Goal: Task Accomplishment & Management: Complete application form

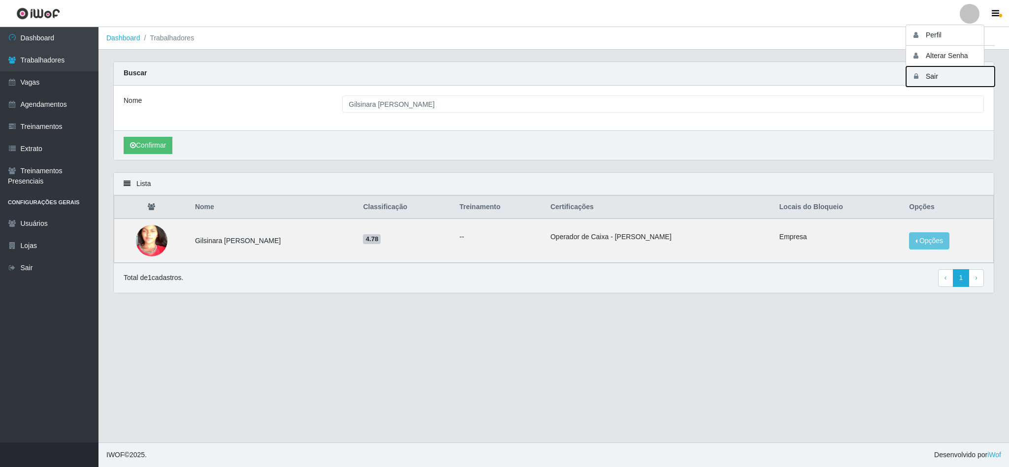
click at [933, 75] on button "Sair" at bounding box center [950, 76] width 89 height 20
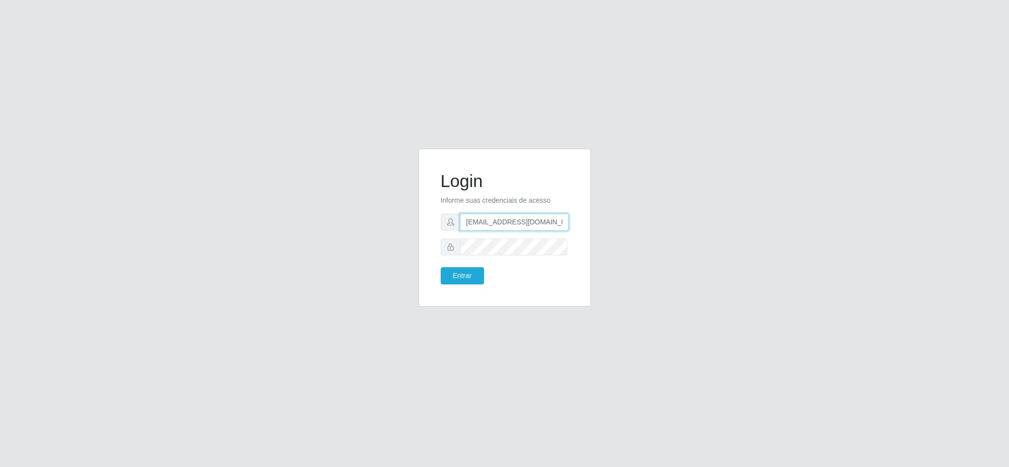
click at [545, 219] on input "anacarina390@spqueiroz.com" at bounding box center [514, 222] width 109 height 17
drag, startPoint x: 559, startPoint y: 223, endPoint x: 513, endPoint y: 219, distance: 46.5
click at [513, 219] on input "anacarina390@spqueiroz.com" at bounding box center [514, 222] width 109 height 17
type input "anacarina390@queiroz.com"
click at [454, 278] on button "Entrar" at bounding box center [462, 275] width 43 height 17
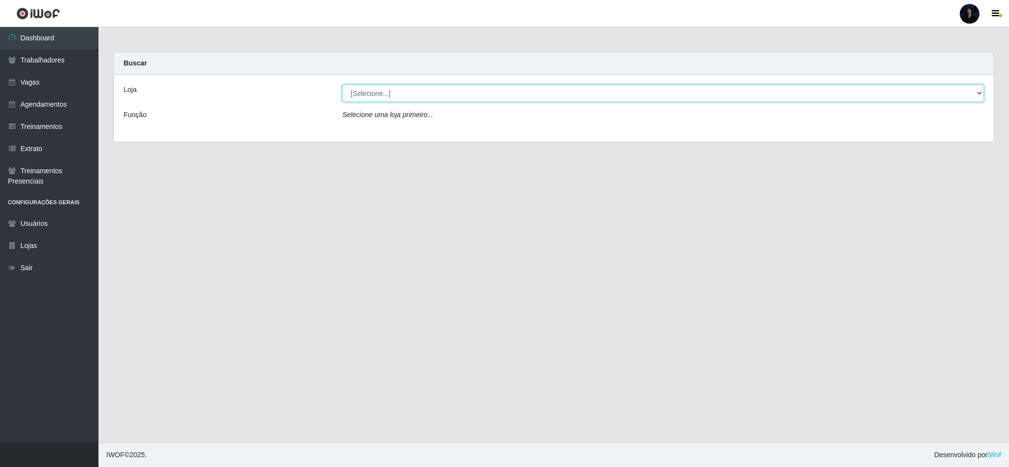
click at [475, 99] on select "[Selecione...] Hiper Queiroz - [GEOGRAPHIC_DATA] [GEOGRAPHIC_DATA] [GEOGRAPHIC_…" at bounding box center [663, 93] width 642 height 17
select select "497"
click at [342, 85] on select "[Selecione...] Hiper Queiroz - [GEOGRAPHIC_DATA] [GEOGRAPHIC_DATA] [GEOGRAPHIC_…" at bounding box center [663, 93] width 642 height 17
drag, startPoint x: 490, startPoint y: 85, endPoint x: 485, endPoint y: 95, distance: 11.5
click at [490, 85] on select "[Selecione...] Hiper Queiroz - [GEOGRAPHIC_DATA] [GEOGRAPHIC_DATA] [GEOGRAPHIC_…" at bounding box center [663, 93] width 642 height 17
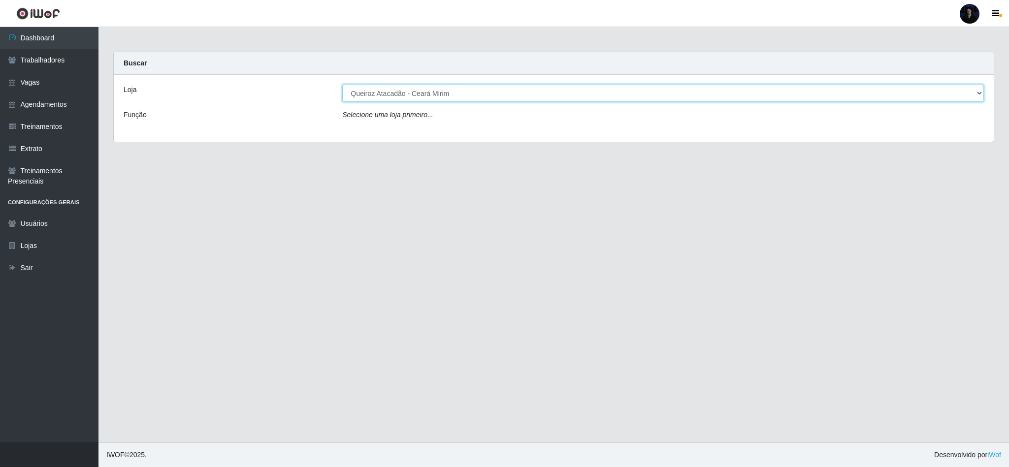
click at [342, 85] on select "[Selecione...] Hiper Queiroz - [GEOGRAPHIC_DATA] [GEOGRAPHIC_DATA] [GEOGRAPHIC_…" at bounding box center [663, 93] width 642 height 17
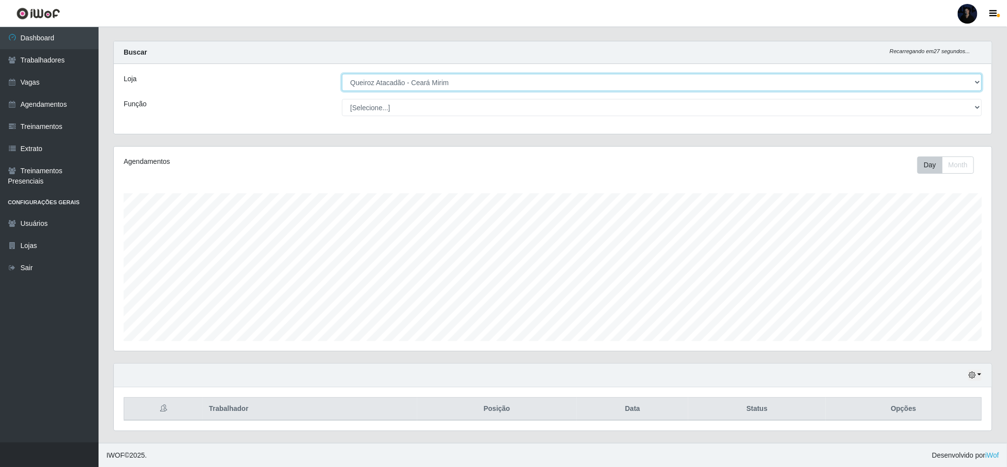
scroll to position [14, 0]
click at [478, 80] on select "[Selecione...] Hiper Queiroz - [GEOGRAPHIC_DATA] [GEOGRAPHIC_DATA] [GEOGRAPHIC_…" at bounding box center [662, 81] width 640 height 17
select select "463"
click at [342, 74] on select "[Selecione...] Hiper Queiroz - [GEOGRAPHIC_DATA] [GEOGRAPHIC_DATA] [GEOGRAPHIC_…" at bounding box center [662, 81] width 640 height 17
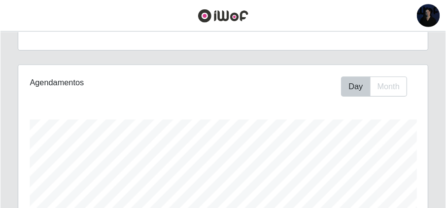
scroll to position [102, 0]
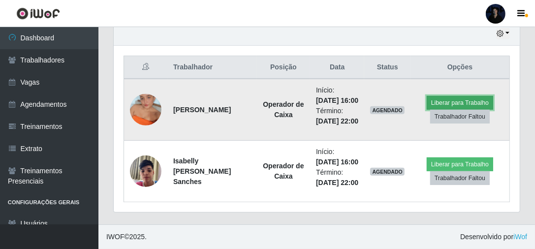
click at [437, 96] on button "Liberar para Trabalho" at bounding box center [460, 103] width 66 height 14
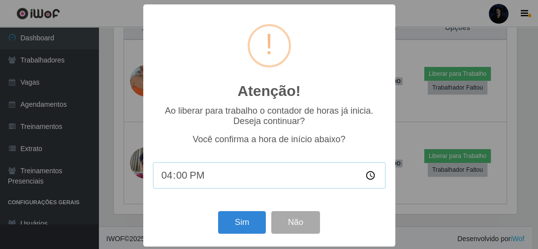
click at [191, 185] on input "16:00" at bounding box center [269, 175] width 232 height 26
type input "10:29"
click at [278, 218] on button "Não" at bounding box center [295, 222] width 49 height 23
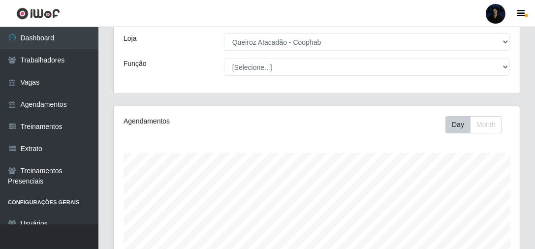
scroll to position [0, 0]
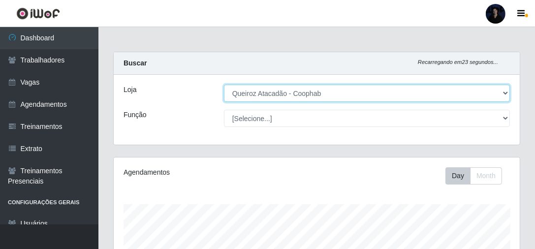
click at [262, 94] on select "[Selecione...] Hiper Queiroz - [GEOGRAPHIC_DATA] [GEOGRAPHIC_DATA] [GEOGRAPHIC_…" at bounding box center [367, 93] width 286 height 17
click at [224, 85] on select "[Selecione...] Hiper Queiroz - [GEOGRAPHIC_DATA] [GEOGRAPHIC_DATA] [GEOGRAPHIC_…" at bounding box center [367, 93] width 286 height 17
click at [262, 95] on select "[Selecione...] Hiper Queiroz - [GEOGRAPHIC_DATA] [GEOGRAPHIC_DATA] [GEOGRAPHIC_…" at bounding box center [367, 93] width 286 height 17
click at [264, 89] on select "[Selecione...] Hiper Queiroz - [GEOGRAPHIC_DATA] [GEOGRAPHIC_DATA] [GEOGRAPHIC_…" at bounding box center [367, 93] width 286 height 17
select select "464"
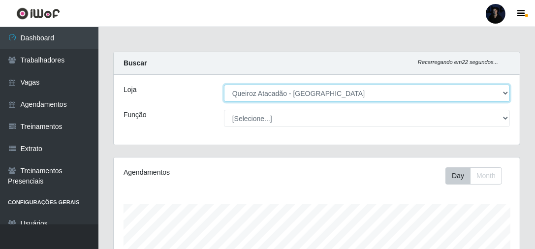
click at [224, 85] on select "[Selecione...] Hiper Queiroz - [GEOGRAPHIC_DATA] [GEOGRAPHIC_DATA] [GEOGRAPHIC_…" at bounding box center [367, 93] width 286 height 17
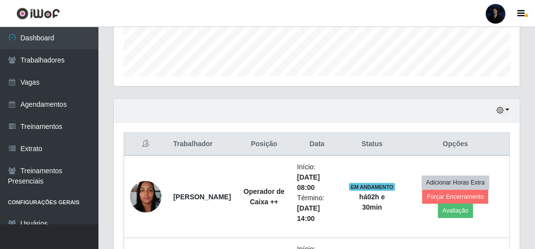
scroll to position [394, 0]
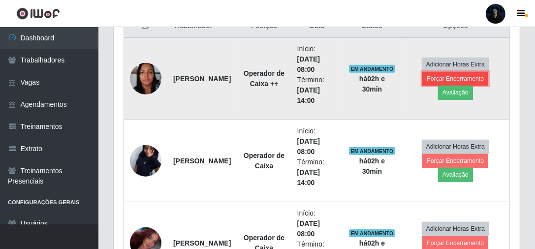
click at [482, 79] on button "Forçar Encerramento" at bounding box center [455, 79] width 66 height 14
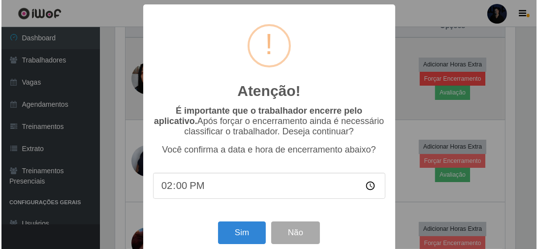
scroll to position [204, 403]
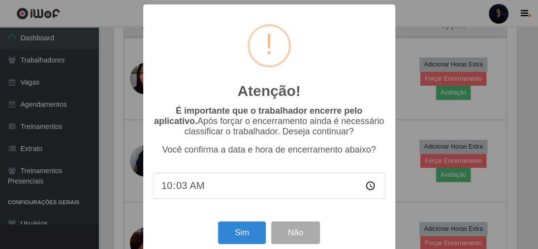
type input "10:30"
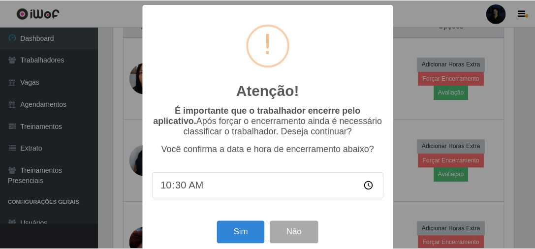
scroll to position [18, 0]
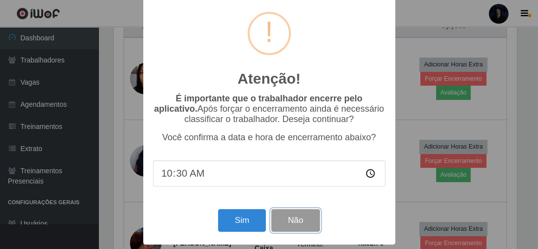
click at [294, 217] on button "Não" at bounding box center [295, 220] width 49 height 23
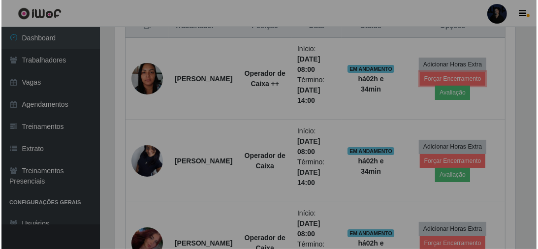
scroll to position [204, 406]
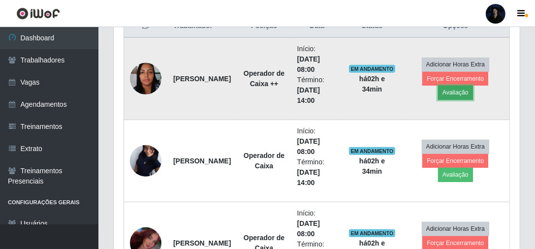
click at [450, 96] on button "Avaliação" at bounding box center [455, 93] width 35 height 14
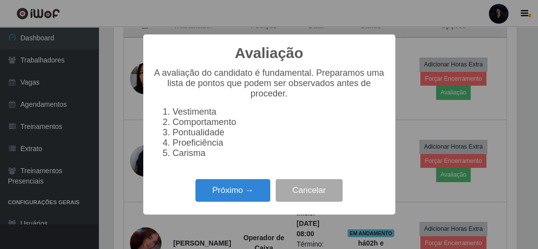
scroll to position [204, 403]
click at [224, 193] on button "Próximo →" at bounding box center [232, 190] width 75 height 23
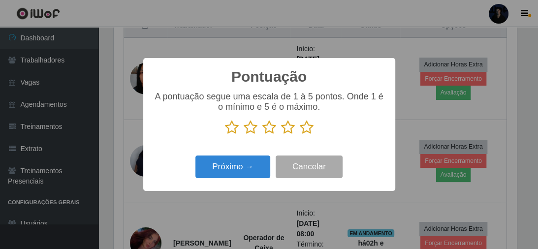
scroll to position [492218, 492019]
click at [310, 129] on icon at bounding box center [307, 127] width 14 height 15
click at [300, 135] on input "radio" at bounding box center [300, 135] width 0 height 0
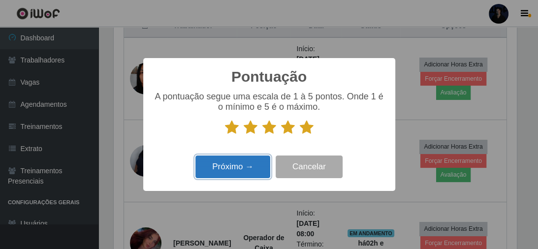
click at [234, 167] on button "Próximo →" at bounding box center [232, 167] width 75 height 23
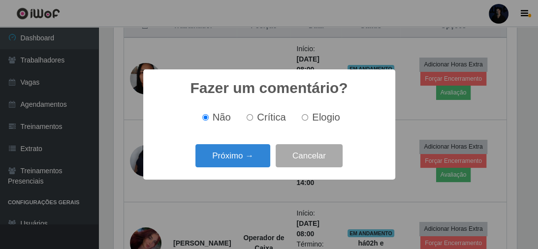
click at [303, 118] on input "Elogio" at bounding box center [305, 117] width 6 height 6
radio input "true"
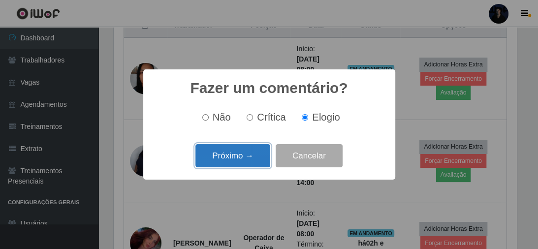
click at [237, 154] on button "Próximo →" at bounding box center [232, 155] width 75 height 23
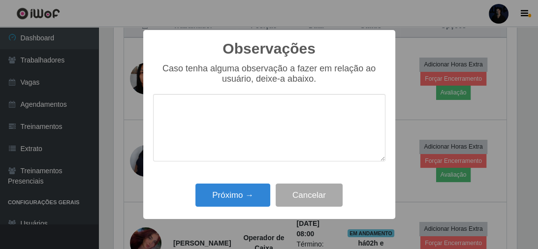
click at [236, 123] on textarea at bounding box center [269, 127] width 232 height 67
type textarea "Muito proativa"
drag, startPoint x: 242, startPoint y: 114, endPoint x: 136, endPoint y: 114, distance: 106.4
click at [136, 114] on div "Observações × Caso tenha alguma observação a fazer em relação ao usuário, deixe…" at bounding box center [269, 124] width 538 height 249
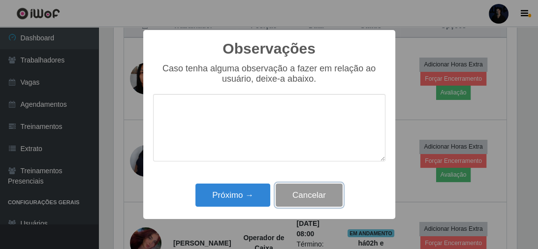
click at [294, 198] on button "Cancelar" at bounding box center [309, 195] width 67 height 23
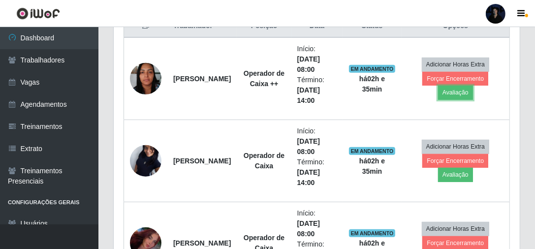
scroll to position [204, 406]
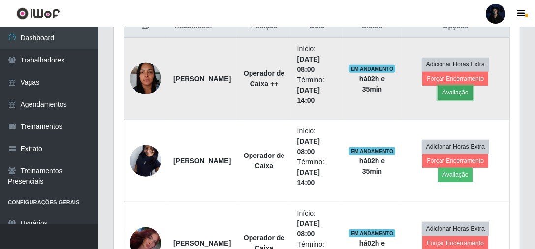
click at [464, 89] on button "Avaliação" at bounding box center [455, 93] width 35 height 14
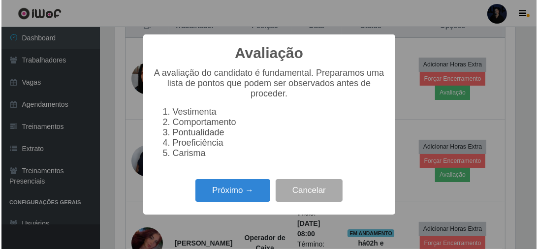
scroll to position [204, 403]
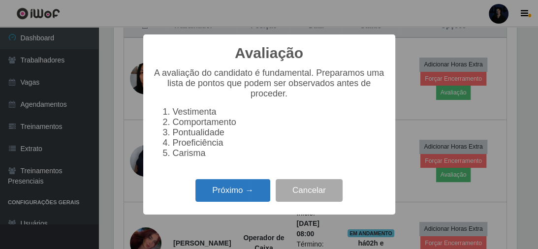
click at [239, 198] on button "Próximo →" at bounding box center [232, 190] width 75 height 23
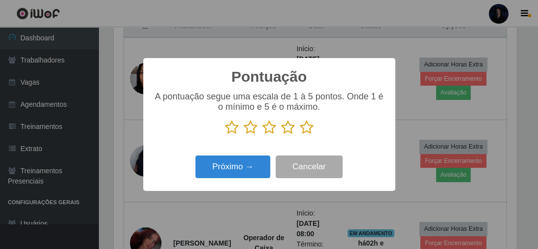
scroll to position [492218, 492019]
click at [304, 130] on icon at bounding box center [307, 127] width 14 height 15
click at [300, 135] on input "radio" at bounding box center [300, 135] width 0 height 0
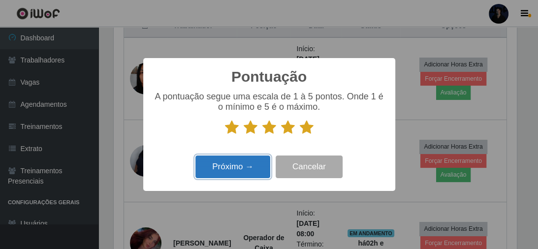
click at [234, 167] on button "Próximo →" at bounding box center [232, 167] width 75 height 23
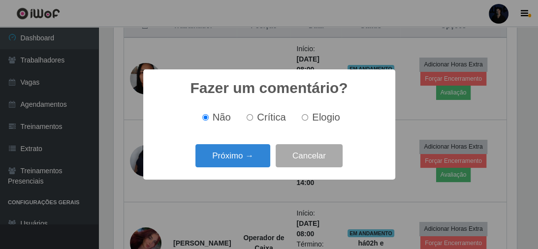
click at [266, 118] on span "Crítica" at bounding box center [271, 117] width 29 height 11
click at [253, 118] on input "Crítica" at bounding box center [250, 117] width 6 height 6
radio input "true"
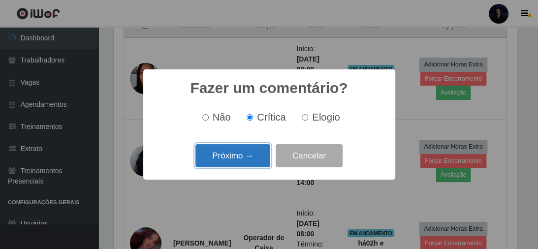
click at [240, 155] on button "Próximo →" at bounding box center [232, 155] width 75 height 23
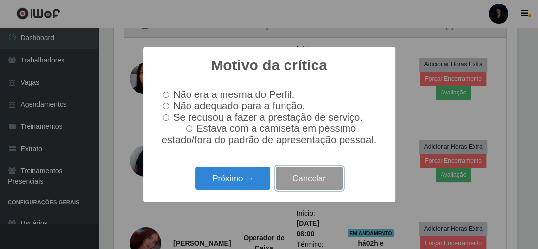
click at [298, 178] on button "Cancelar" at bounding box center [309, 178] width 67 height 23
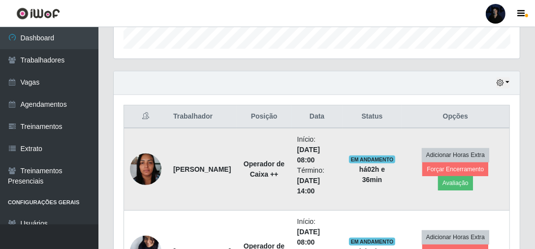
scroll to position [355, 0]
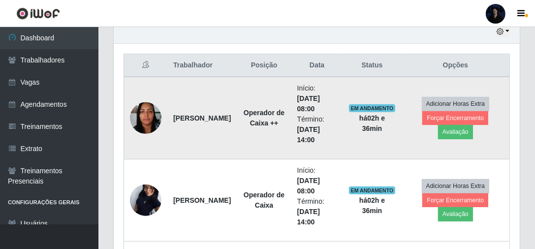
drag, startPoint x: 173, startPoint y: 112, endPoint x: 213, endPoint y: 123, distance: 41.0
click at [213, 123] on td "[PERSON_NAME]" at bounding box center [201, 118] width 69 height 83
copy strong "[PERSON_NAME]"
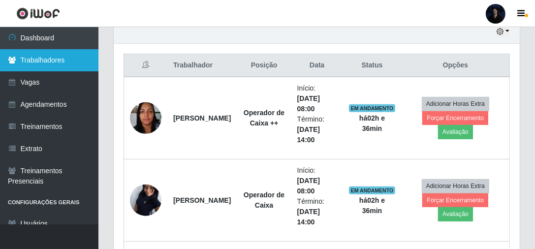
click at [59, 57] on link "Trabalhadores" at bounding box center [49, 60] width 98 height 22
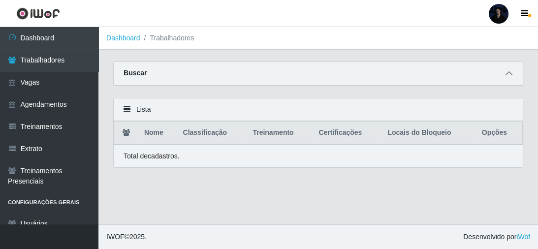
click at [511, 72] on icon at bounding box center [509, 73] width 7 height 7
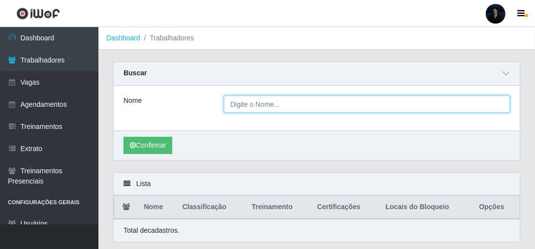
click at [258, 109] on input "Nome" at bounding box center [367, 104] width 286 height 17
paste input "[PERSON_NAME]"
type input "[PERSON_NAME]"
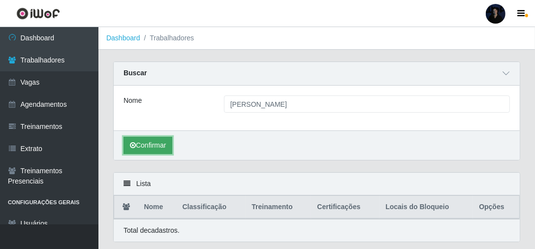
click at [139, 146] on button "Confirmar" at bounding box center [148, 145] width 49 height 17
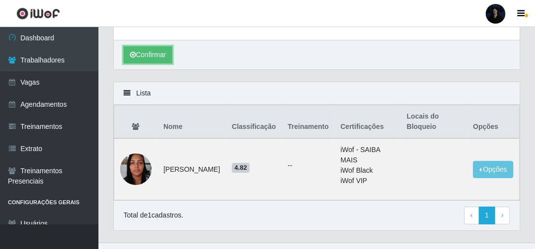
scroll to position [107, 0]
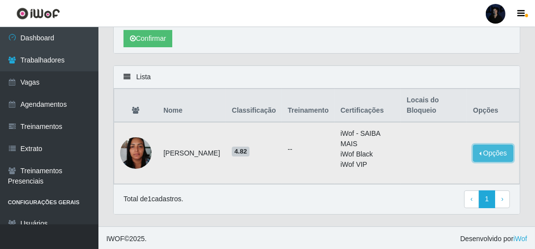
click at [483, 150] on button "Opções" at bounding box center [493, 153] width 40 height 17
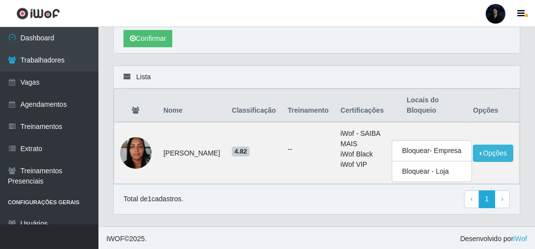
click at [449, 61] on div "Carregando... Buscar Nome [PERSON_NAME] Confirmar" at bounding box center [317, 10] width 422 height 111
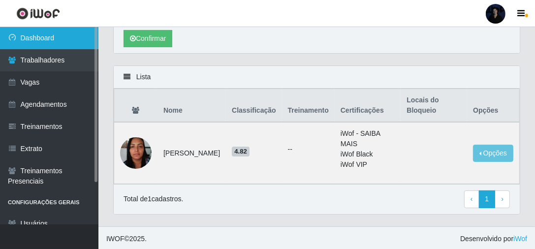
click at [51, 39] on link "Dashboard" at bounding box center [49, 38] width 98 height 22
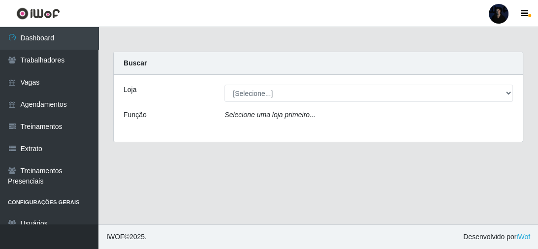
click at [240, 106] on div "Loja [Selecione...] Hiper Queiroz - Nova Betânia Queiroz [GEOGRAPHIC_DATA] - [G…" at bounding box center [318, 108] width 409 height 67
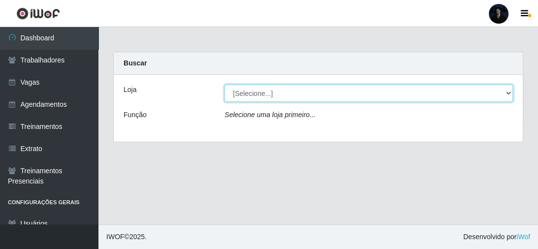
click at [239, 99] on select "[Selecione...] Hiper Queiroz - [GEOGRAPHIC_DATA] [GEOGRAPHIC_DATA] [GEOGRAPHIC_…" at bounding box center [369, 93] width 289 height 17
select select "497"
click at [225, 85] on select "[Selecione...] Hiper Queiroz - [GEOGRAPHIC_DATA] [GEOGRAPHIC_DATA] [GEOGRAPHIC_…" at bounding box center [369, 93] width 289 height 17
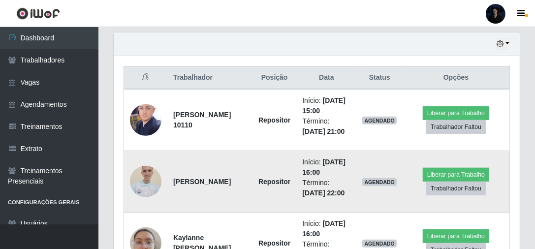
scroll to position [355, 0]
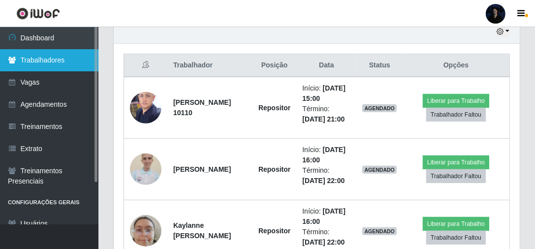
click at [59, 61] on link "Trabalhadores" at bounding box center [49, 60] width 98 height 22
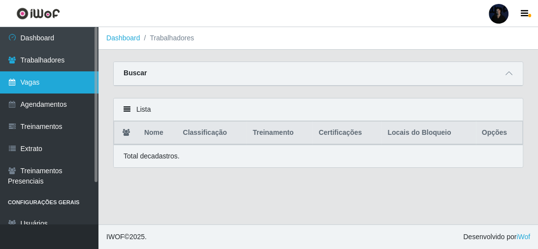
click at [57, 76] on link "Vagas" at bounding box center [49, 82] width 98 height 22
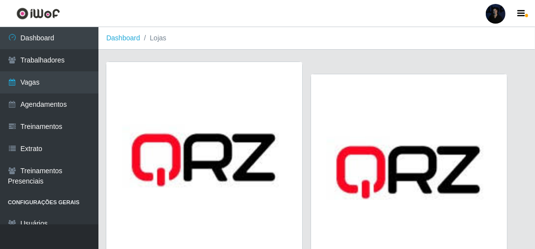
scroll to position [79, 0]
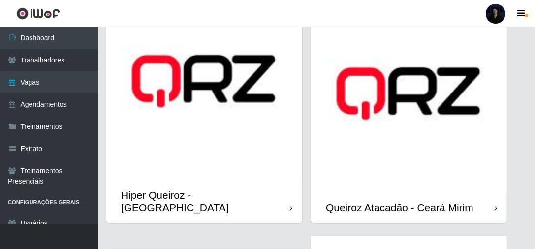
click at [200, 153] on img at bounding box center [204, 81] width 196 height 196
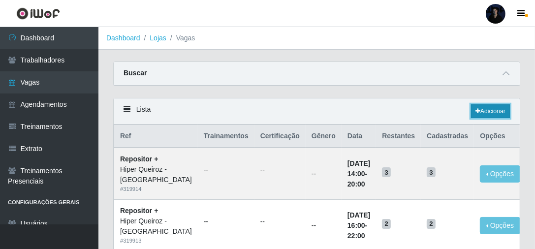
click at [492, 111] on link "Adicionar" at bounding box center [490, 111] width 39 height 14
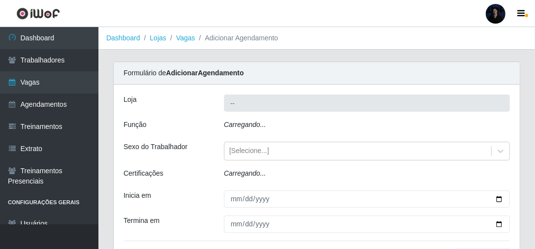
type input "Hiper Queiroz - [GEOGRAPHIC_DATA]"
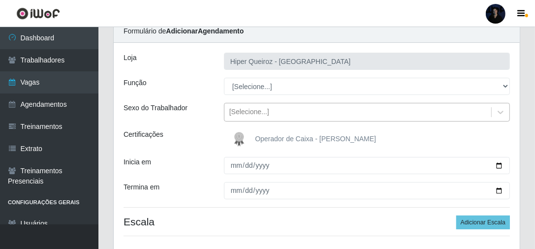
scroll to position [33, 0]
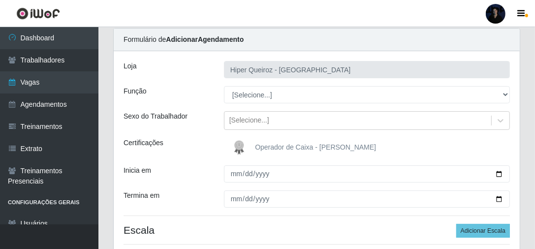
click at [259, 84] on div "Loja Hiper Queiroz - Nova Betânia Função [Selecione...] Embalador Embalador + E…" at bounding box center [317, 156] width 406 height 211
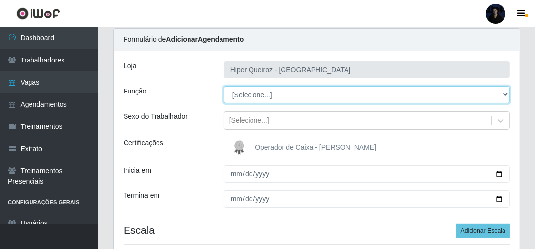
click at [258, 95] on select "[Selecione...] Embalador Embalador + Embalador ++ Repositor Repositor + Reposit…" at bounding box center [367, 94] width 286 height 17
click at [260, 95] on select "[Selecione...] Embalador Embalador + Embalador ++ Repositor Repositor + Reposit…" at bounding box center [367, 94] width 286 height 17
click at [260, 96] on select "[Selecione...] Embalador Embalador + Embalador ++ Repositor Repositor + Reposit…" at bounding box center [367, 94] width 286 height 17
select select "1"
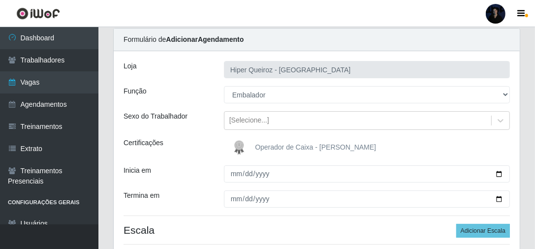
click at [179, 62] on div "Loja" at bounding box center [166, 69] width 100 height 17
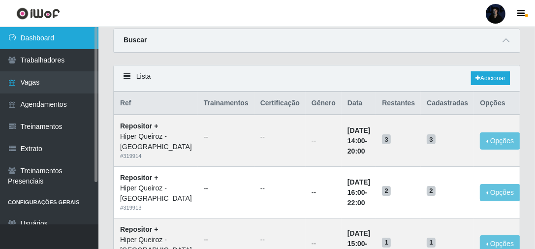
scroll to position [39, 0]
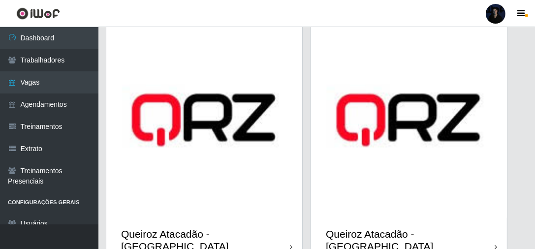
scroll to position [572, 0]
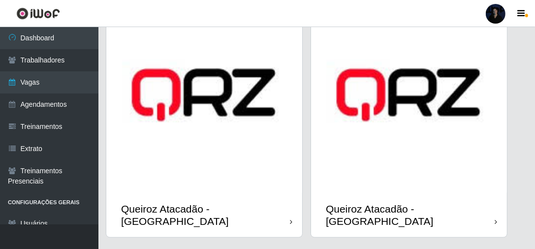
click at [222, 132] on img at bounding box center [204, 95] width 196 height 196
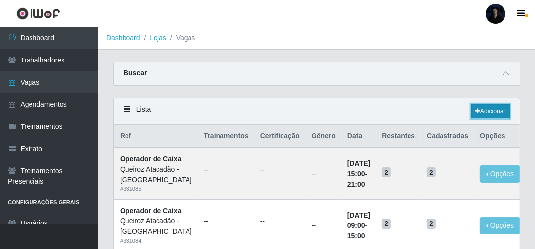
click at [487, 112] on link "Adicionar" at bounding box center [490, 111] width 39 height 14
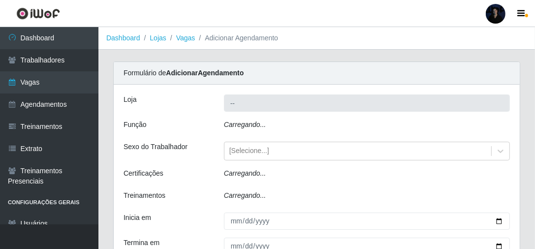
type input "Queiroz Atacadão - [GEOGRAPHIC_DATA]"
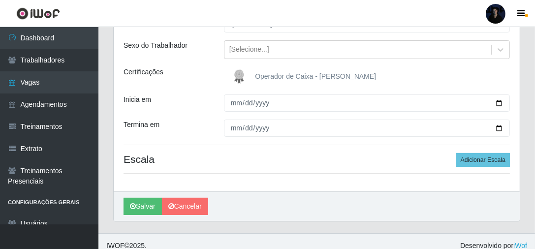
scroll to position [112, 0]
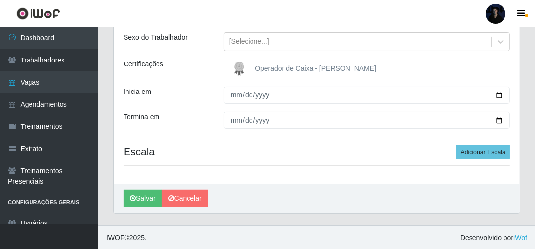
click at [237, 69] on img at bounding box center [241, 69] width 24 height 20
click at [0, 0] on input "Operador de Caixa - [PERSON_NAME]" at bounding box center [0, 0] width 0 height 0
click at [242, 71] on img at bounding box center [241, 69] width 24 height 20
click at [0, 0] on input "Operador de Caixa - [PERSON_NAME]" at bounding box center [0, 0] width 0 height 0
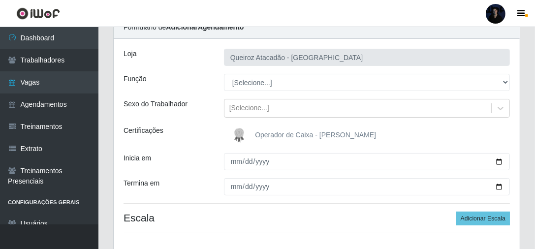
scroll to position [33, 0]
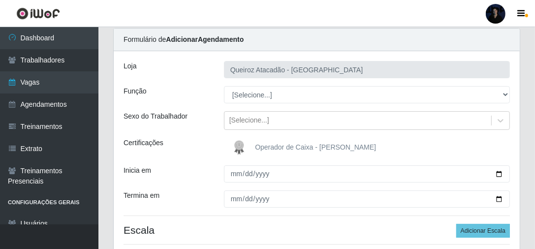
click at [240, 149] on img at bounding box center [241, 148] width 24 height 20
click at [0, 0] on input "Operador de Caixa - [PERSON_NAME]" at bounding box center [0, 0] width 0 height 0
click at [242, 144] on img at bounding box center [241, 148] width 24 height 20
click at [0, 0] on input "Operador de Caixa - [PERSON_NAME]" at bounding box center [0, 0] width 0 height 0
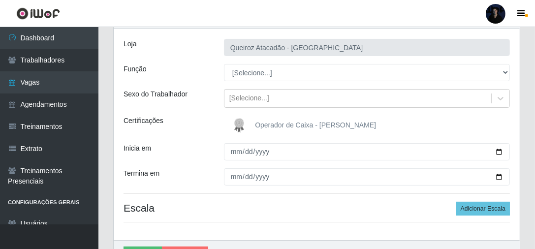
scroll to position [0, 0]
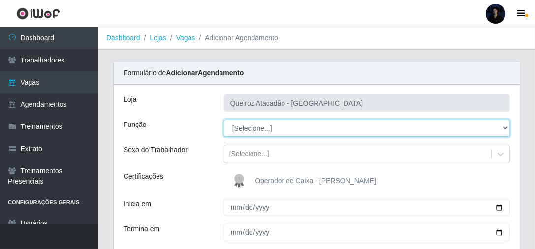
click at [244, 129] on select "[Selecione...] Embalador Embalador + Embalador ++ Operador de Caixa Operador de…" at bounding box center [367, 128] width 286 height 17
select select "22"
click at [224, 120] on select "[Selecione...] Embalador Embalador + Embalador ++ Operador de Caixa Operador de…" at bounding box center [367, 128] width 286 height 17
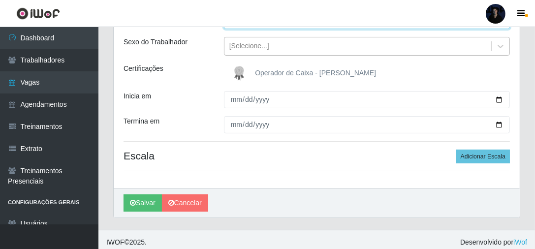
scroll to position [112, 0]
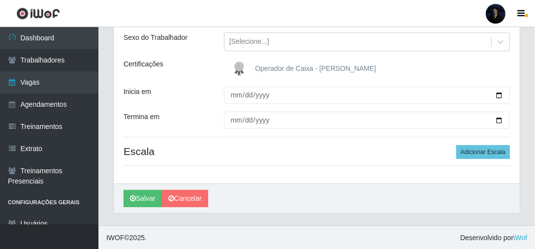
click at [239, 73] on img at bounding box center [241, 69] width 24 height 20
click at [0, 0] on input "Operador de Caixa - [PERSON_NAME]" at bounding box center [0, 0] width 0 height 0
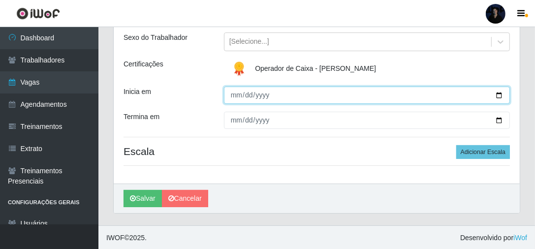
click at [498, 96] on input "Inicia em" at bounding box center [367, 95] width 286 height 17
type input "[DATE]"
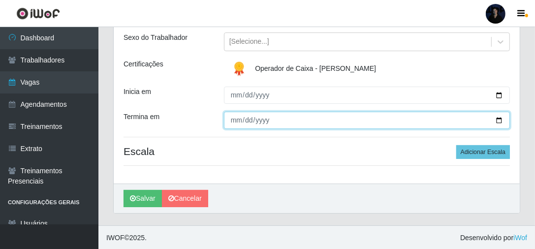
click at [502, 122] on input "Termina em" at bounding box center [367, 120] width 286 height 17
type input "[DATE]"
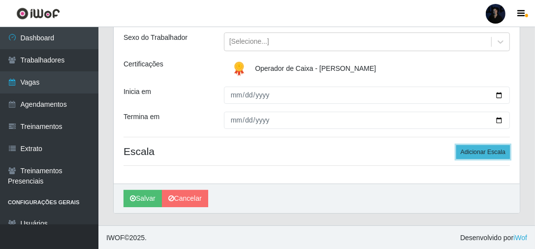
click at [481, 153] on button "Adicionar Escala" at bounding box center [483, 152] width 54 height 14
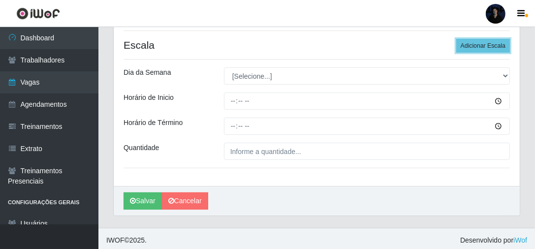
scroll to position [221, 0]
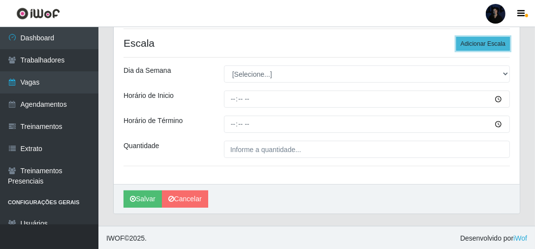
click at [480, 45] on button "Adicionar Escala" at bounding box center [483, 44] width 54 height 14
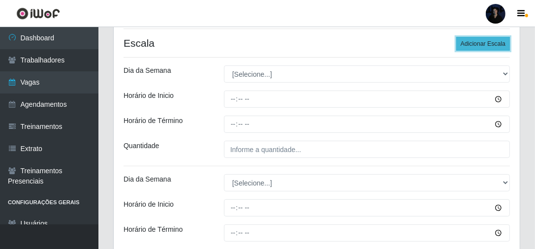
click at [479, 43] on button "Adicionar Escala" at bounding box center [483, 44] width 54 height 14
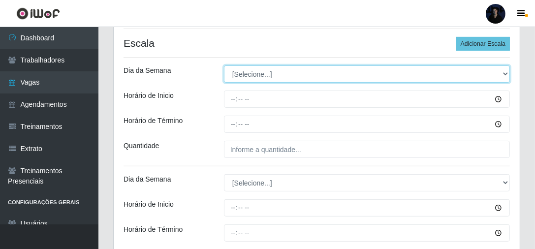
click at [253, 72] on select "[Selecione...] Segunda Terça Quarta Quinta Sexta Sábado Domingo" at bounding box center [367, 73] width 286 height 17
select select "1"
click at [224, 65] on select "[Selecione...] Segunda Terça Quarta Quinta Sexta Sábado Domingo" at bounding box center [367, 73] width 286 height 17
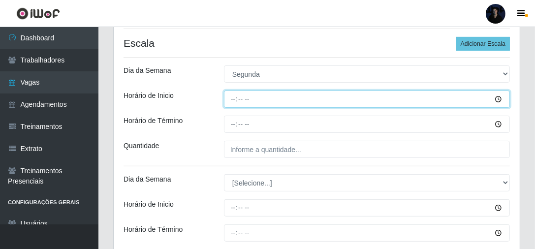
click at [230, 100] on input "Horário de Inicio" at bounding box center [367, 99] width 286 height 17
type input "08:00"
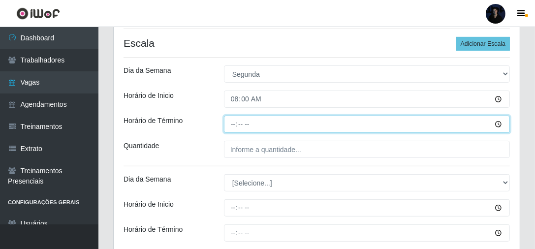
click at [231, 120] on input "Horário de Término" at bounding box center [367, 124] width 286 height 17
type input "14:00"
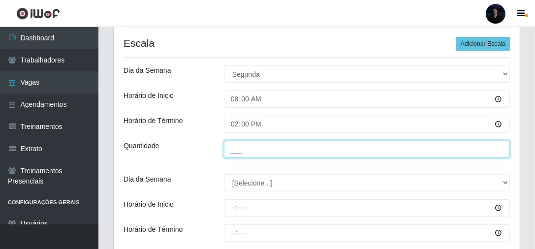
click at [236, 149] on input "___" at bounding box center [367, 149] width 286 height 17
type input "2__"
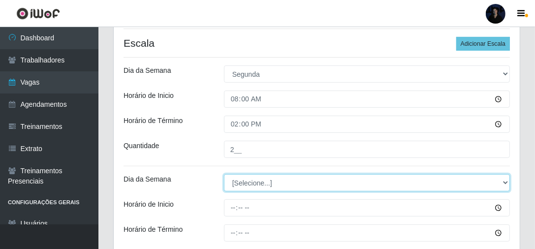
click at [250, 185] on select "[Selecione...] Segunda Terça Quarta Quinta Sexta Sábado Domingo" at bounding box center [367, 182] width 286 height 17
select select "1"
click at [224, 174] on select "[Selecione...] Segunda Terça Quarta Quinta Sexta Sábado Domingo" at bounding box center [367, 182] width 286 height 17
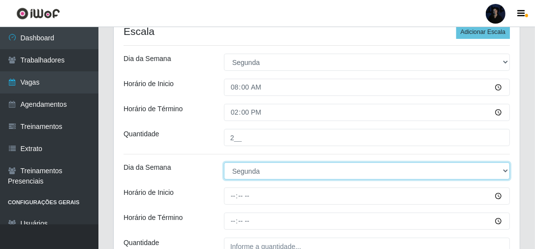
scroll to position [299, 0]
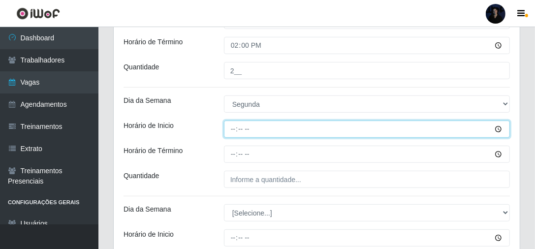
click at [230, 129] on input "Horário de Inicio" at bounding box center [367, 129] width 286 height 17
type input "15:00"
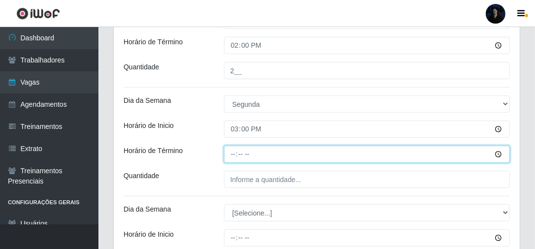
click at [233, 148] on input "Horário de Término" at bounding box center [367, 154] width 286 height 17
type input "21:00"
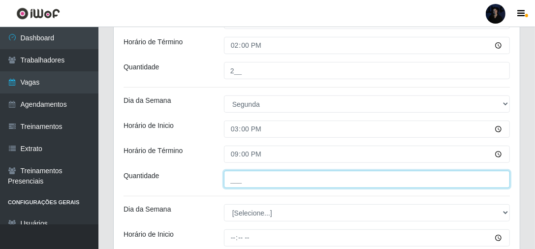
click at [246, 178] on input "___" at bounding box center [367, 179] width 286 height 17
type input "1__"
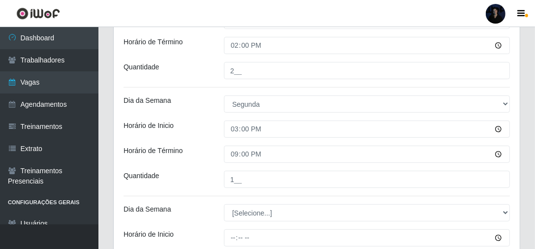
click at [520, 85] on div "Carregando... Formulário de Adicionar Agendamento [PERSON_NAME] - Mossoró Funçã…" at bounding box center [317, 172] width 422 height 820
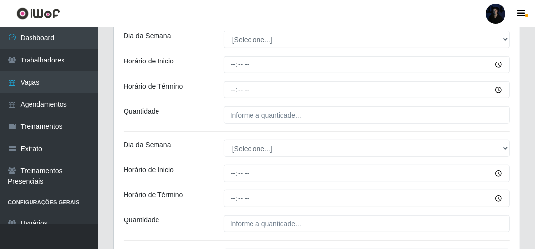
scroll to position [433, 0]
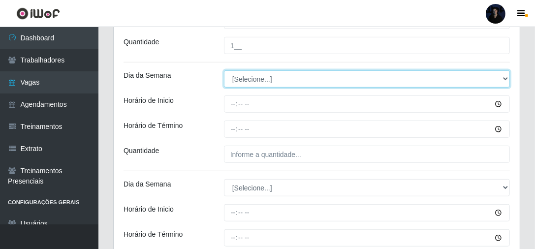
click at [252, 77] on select "[Selecione...] Segunda Terça Quarta Quinta Sexta Sábado Domingo" at bounding box center [367, 78] width 286 height 17
select select "2"
click at [224, 70] on select "[Selecione...] Segunda Terça Quarta Quinta Sexta Sábado Domingo" at bounding box center [367, 78] width 286 height 17
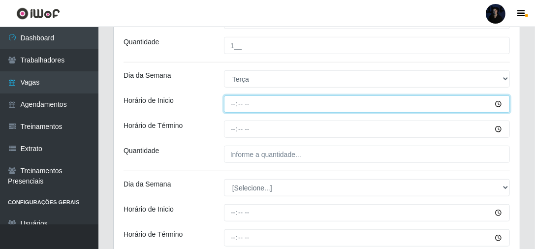
click at [228, 102] on input "Horário de Inicio" at bounding box center [367, 104] width 286 height 17
type input "14:00"
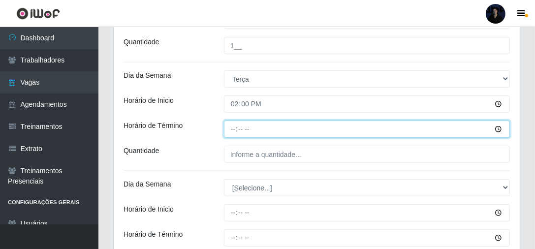
click at [231, 130] on input "Horário de Término" at bounding box center [367, 129] width 286 height 17
type input "20:00"
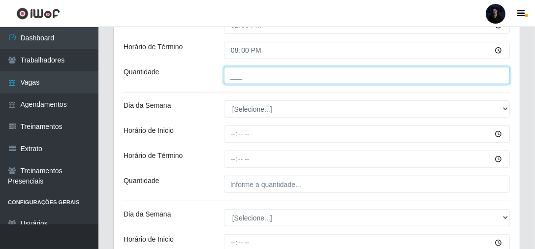
drag, startPoint x: 235, startPoint y: 77, endPoint x: 245, endPoint y: 86, distance: 13.2
click at [235, 77] on input "___" at bounding box center [367, 75] width 286 height 17
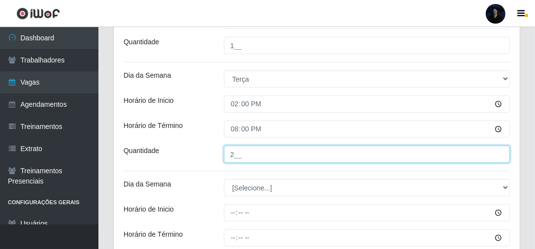
type input "2__"
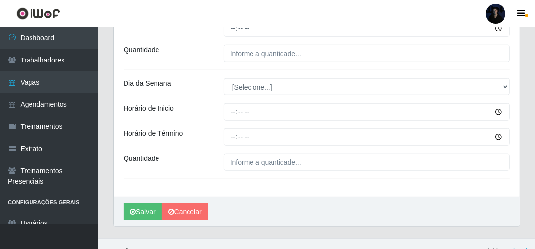
scroll to position [656, 0]
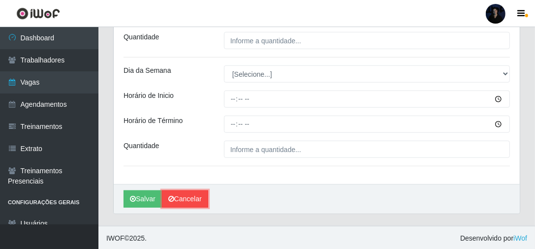
click at [193, 201] on link "Cancelar" at bounding box center [185, 199] width 46 height 17
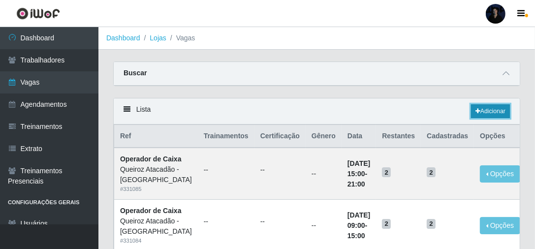
click at [502, 113] on link "Adicionar" at bounding box center [490, 111] width 39 height 14
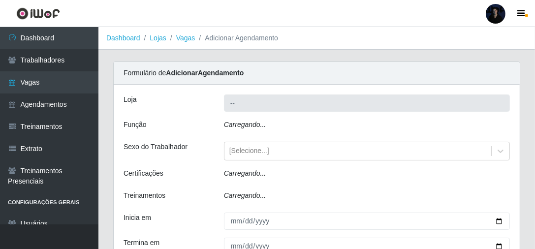
type input "Queiroz Atacadão - [GEOGRAPHIC_DATA]"
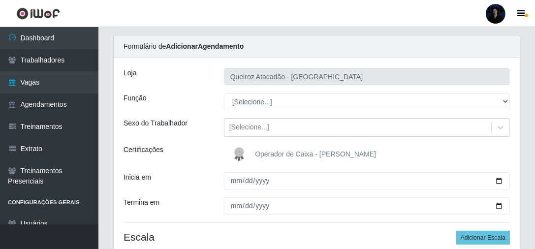
scroll to position [39, 0]
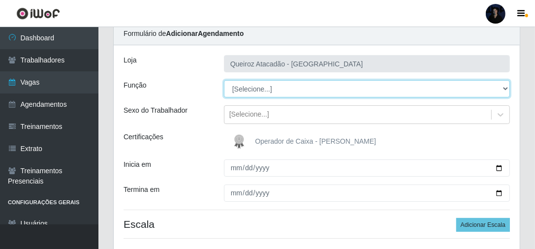
click at [255, 91] on select "[Selecione...] Embalador Embalador + Embalador ++ Operador de Caixa Operador de…" at bounding box center [367, 88] width 286 height 17
select select "1"
click at [224, 80] on select "[Selecione...] Embalador Embalador + Embalador ++ Operador de Caixa Operador de…" at bounding box center [367, 88] width 286 height 17
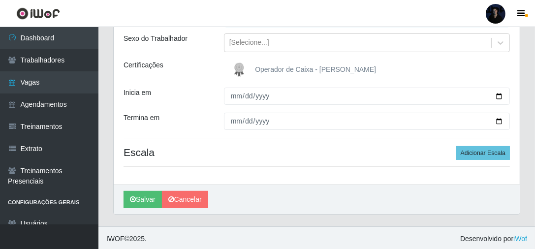
scroll to position [112, 0]
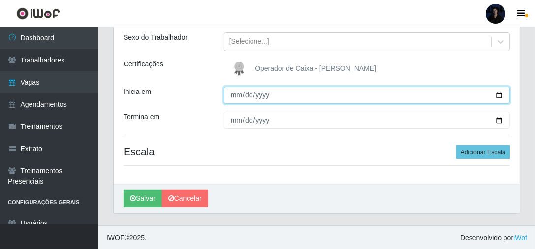
click at [236, 97] on input "Inicia em" at bounding box center [367, 95] width 286 height 17
type input "[DATE]"
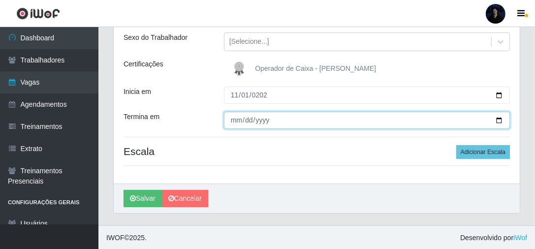
click at [237, 119] on input "Termina em" at bounding box center [367, 120] width 286 height 17
type input "[DATE]"
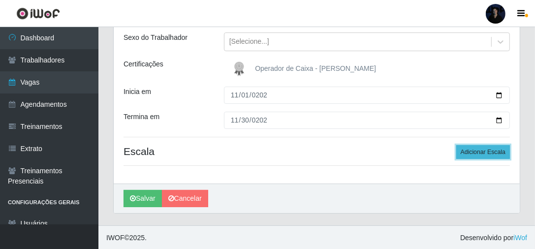
drag, startPoint x: 467, startPoint y: 150, endPoint x: 490, endPoint y: 151, distance: 23.7
click at [490, 151] on button "Adicionar Escala" at bounding box center [483, 152] width 54 height 14
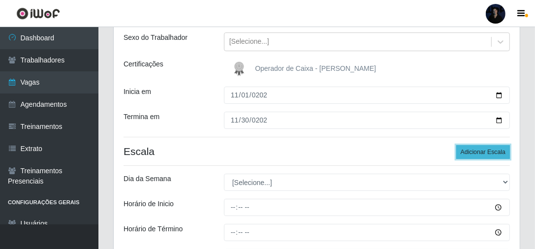
click at [490, 151] on button "Adicionar Escala" at bounding box center [483, 152] width 54 height 14
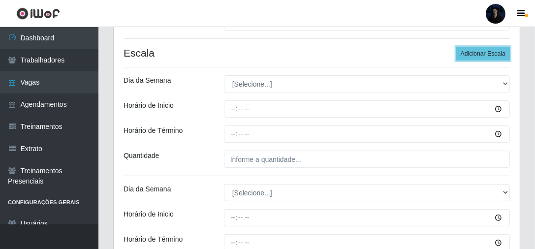
scroll to position [230, 0]
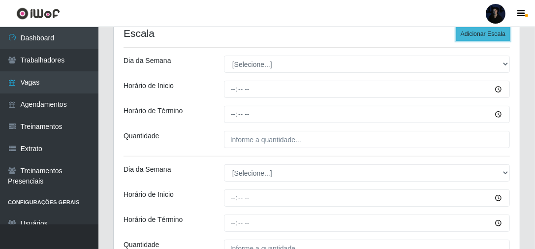
click at [483, 34] on button "Adicionar Escala" at bounding box center [483, 34] width 54 height 14
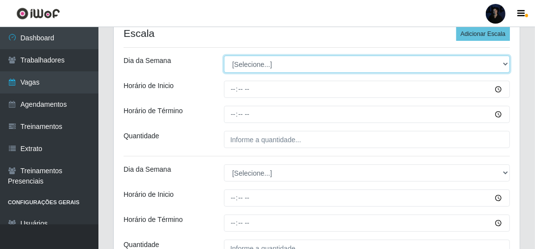
click at [267, 63] on select "[Selecione...] Segunda Terça Quarta Quinta Sexta Sábado Domingo" at bounding box center [367, 64] width 286 height 17
select select "6"
click at [224, 56] on select "[Selecione...] Segunda Terça Quarta Quinta Sexta Sábado Domingo" at bounding box center [367, 64] width 286 height 17
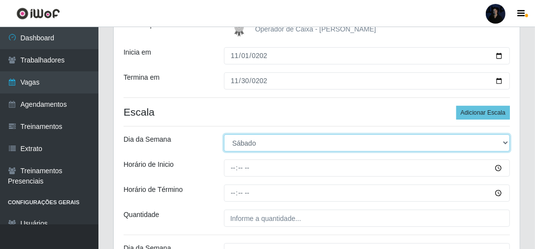
scroll to position [73, 0]
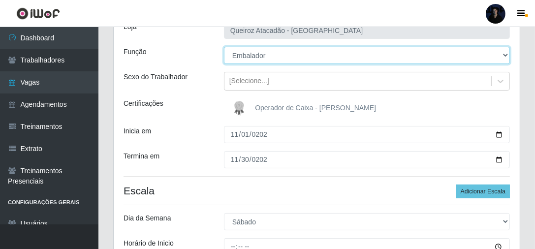
click at [255, 57] on select "[Selecione...] Embalador Embalador + Embalador ++ Operador de Caixa Operador de…" at bounding box center [367, 55] width 286 height 17
select select "70"
click at [224, 47] on select "[Selecione...] Embalador Embalador + Embalador ++ Operador de Caixa Operador de…" at bounding box center [367, 55] width 286 height 17
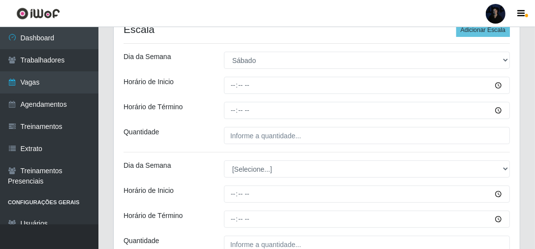
scroll to position [230, 0]
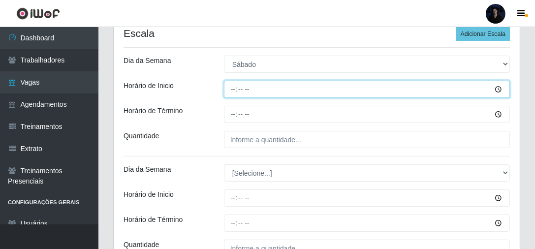
click at [232, 88] on input "Horário de Inicio" at bounding box center [367, 89] width 286 height 17
type input "07:00"
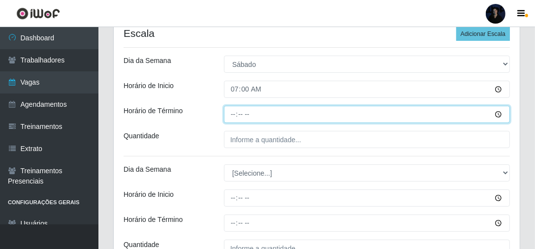
click at [236, 116] on input "Horário de Término" at bounding box center [367, 114] width 286 height 17
type input "13:00"
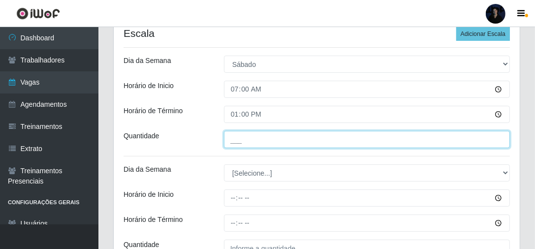
click at [237, 142] on input "___" at bounding box center [367, 139] width 286 height 17
type input "1__"
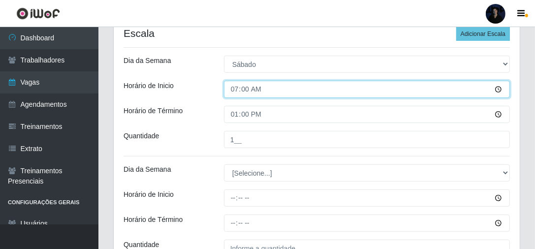
click at [236, 90] on input "07:00" at bounding box center [367, 89] width 286 height 17
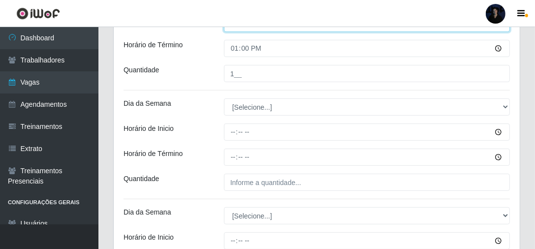
scroll to position [309, 0]
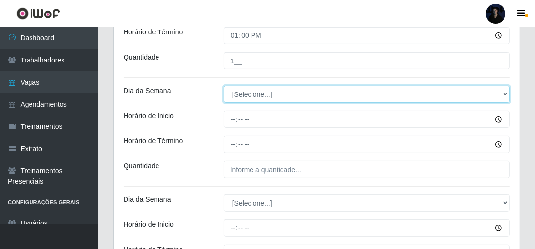
click at [243, 98] on select "[Selecione...] Segunda Terça Quarta Quinta Sexta Sábado Domingo" at bounding box center [367, 94] width 286 height 17
select select "6"
click at [224, 86] on select "[Selecione...] Segunda Terça Quarta Quinta Sexta Sábado Domingo" at bounding box center [367, 94] width 286 height 17
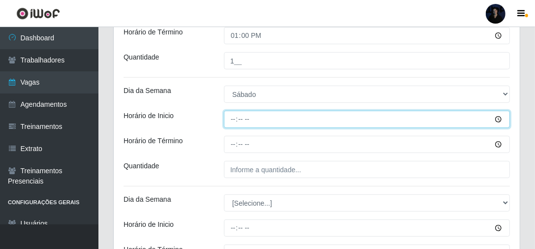
click at [230, 116] on input "Horário de Inicio" at bounding box center [367, 119] width 286 height 17
type input "13:00"
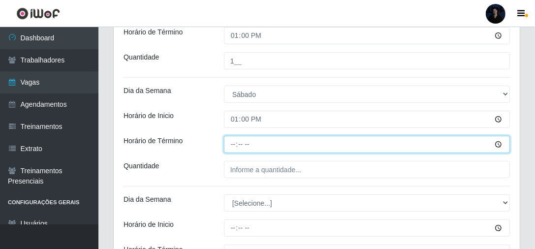
click at [234, 142] on input "Horário de Término" at bounding box center [367, 144] width 286 height 17
type input "17:00"
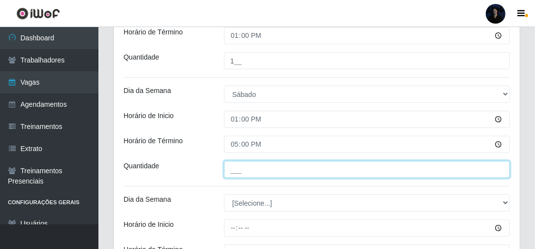
click at [236, 171] on input "___" at bounding box center [367, 169] width 286 height 17
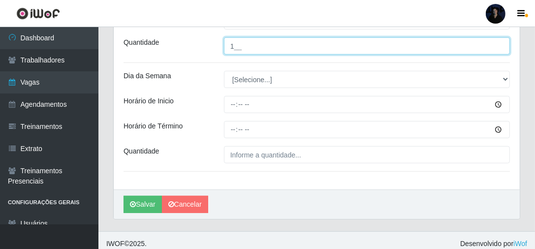
scroll to position [438, 0]
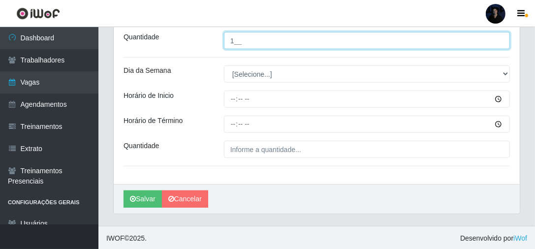
type input "1__"
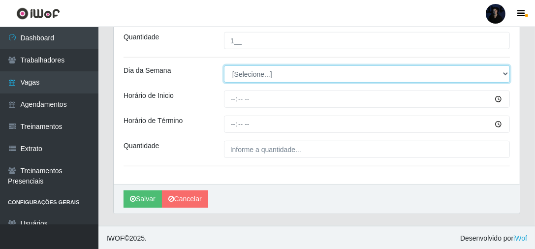
click at [236, 77] on select "[Selecione...] Segunda Terça Quarta Quinta Sexta Sábado Domingo" at bounding box center [367, 73] width 286 height 17
select select "0"
click at [224, 65] on select "[Selecione...] Segunda Terça Quarta Quinta Sexta Sábado Domingo" at bounding box center [367, 73] width 286 height 17
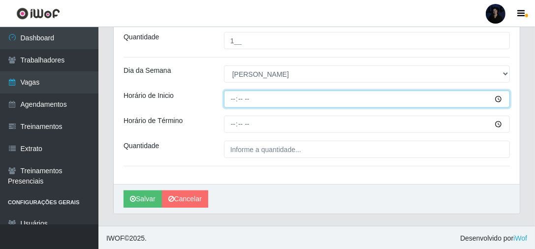
click at [228, 98] on input "Horário de Inicio" at bounding box center [367, 99] width 286 height 17
type input "07:00"
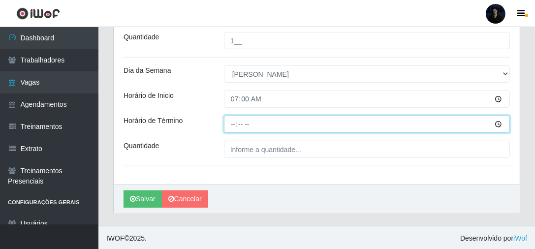
click at [231, 121] on input "Horário de Término" at bounding box center [367, 124] width 286 height 17
type input "13:00"
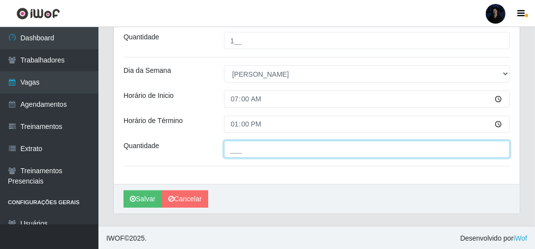
click at [233, 146] on input "___" at bounding box center [367, 149] width 286 height 17
type input "1__"
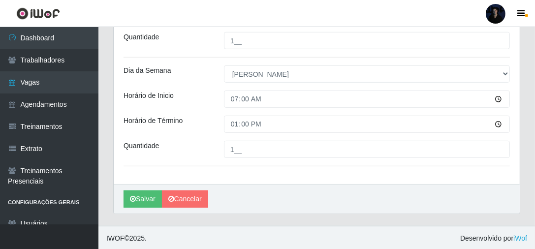
click at [201, 199] on link "Cancelar" at bounding box center [185, 199] width 46 height 17
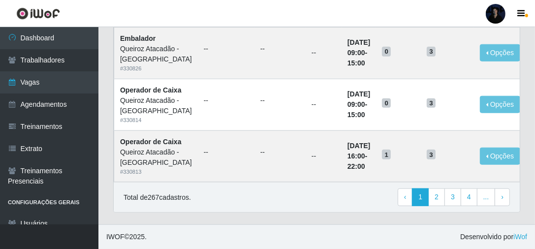
scroll to position [985, 0]
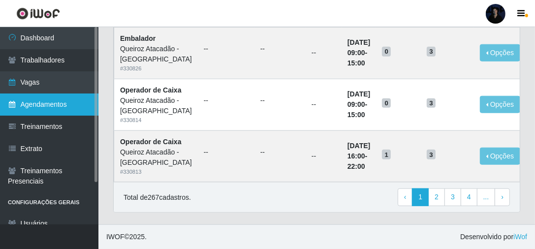
click at [76, 103] on link "Agendamentos" at bounding box center [49, 105] width 98 height 22
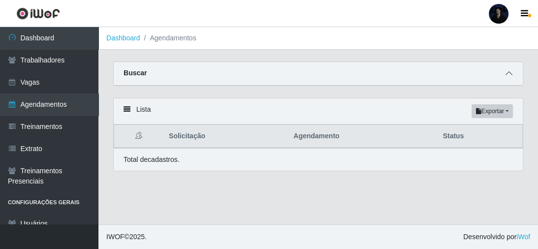
click at [508, 73] on icon at bounding box center [509, 73] width 7 height 7
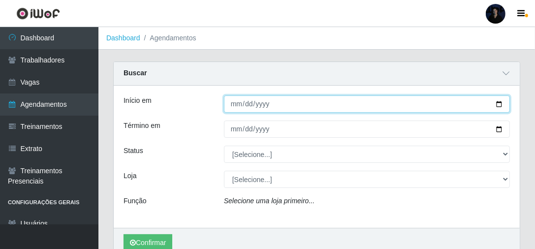
click at [502, 102] on input "Início em" at bounding box center [367, 104] width 286 height 17
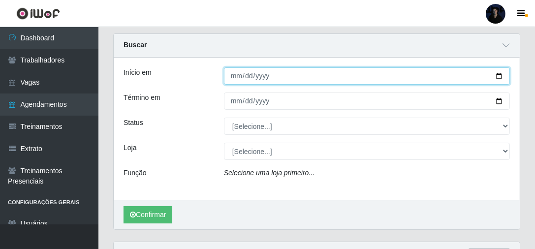
scroll to position [39, 0]
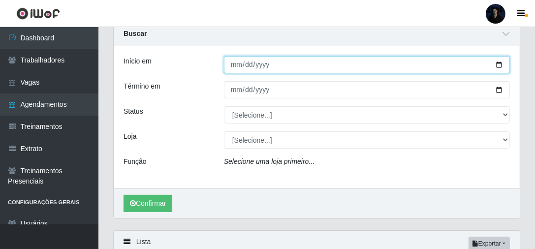
click at [500, 67] on input "Início em" at bounding box center [367, 64] width 286 height 17
type input "[DATE]"
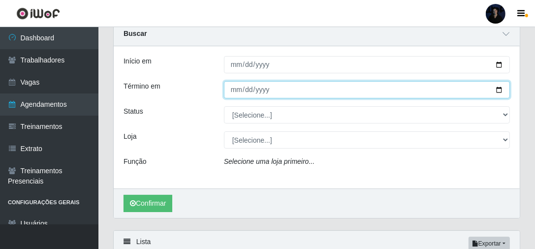
click at [500, 87] on input "Término em" at bounding box center [367, 89] width 286 height 17
type input "[DATE]"
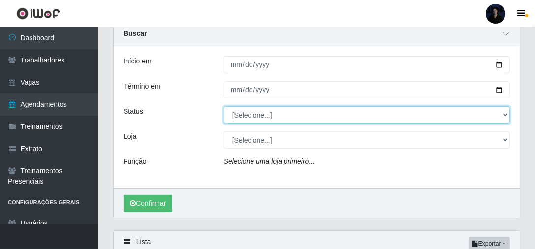
click at [242, 111] on select "[Selecione...] AGENDADO AGUARDANDO LIBERAR EM ANDAMENTO EM REVISÃO FINALIZADO C…" at bounding box center [367, 114] width 286 height 17
select select "FINALIZADO"
click at [224, 106] on select "[Selecione...] AGENDADO AGUARDANDO LIBERAR EM ANDAMENTO EM REVISÃO FINALIZADO C…" at bounding box center [367, 114] width 286 height 17
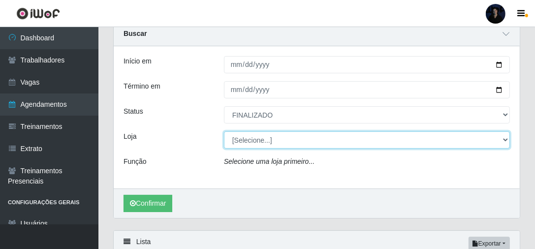
click at [242, 144] on select "[Selecione...] Hiper Queiroz - [GEOGRAPHIC_DATA] [GEOGRAPHIC_DATA] [GEOGRAPHIC_…" at bounding box center [367, 139] width 286 height 17
select select "497"
click at [224, 131] on select "[Selecione...] Hiper Queiroz - [GEOGRAPHIC_DATA] [GEOGRAPHIC_DATA] [GEOGRAPHIC_…" at bounding box center [367, 139] width 286 height 17
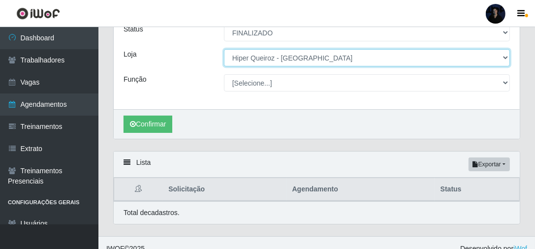
scroll to position [132, 0]
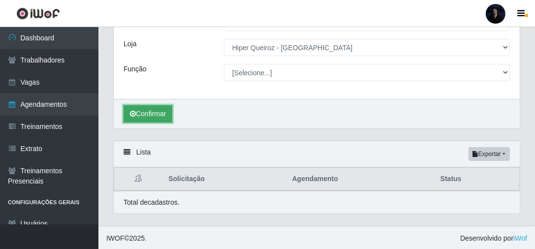
click at [152, 115] on button "Confirmar" at bounding box center [148, 113] width 49 height 17
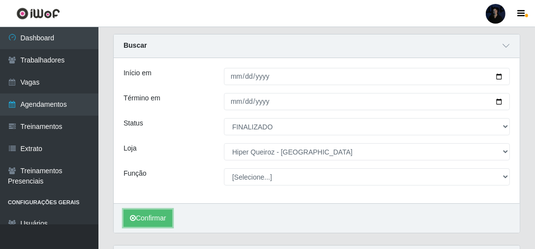
scroll to position [39, 0]
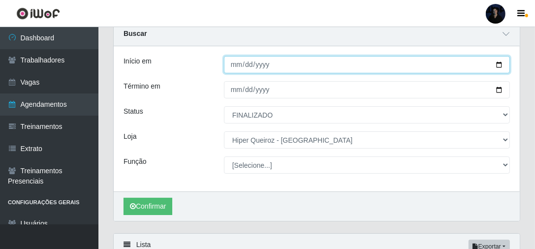
click at [499, 65] on input "[DATE]" at bounding box center [367, 64] width 286 height 17
type input "[DATE]"
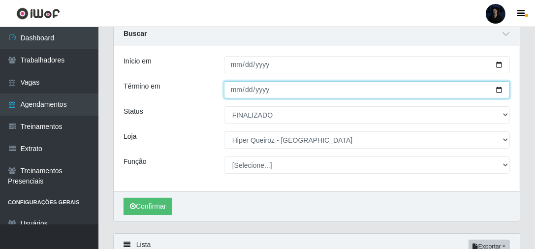
click at [503, 94] on input "[DATE]" at bounding box center [367, 89] width 286 height 17
type input "[DATE]"
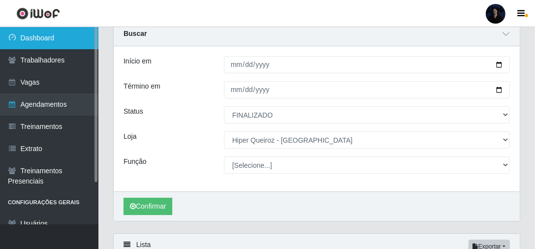
click at [31, 40] on link "Dashboard" at bounding box center [49, 38] width 98 height 22
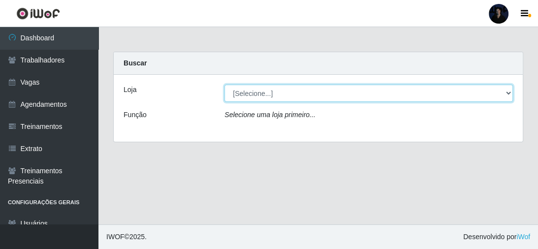
click at [267, 90] on select "[Selecione...] Hiper Queiroz - [GEOGRAPHIC_DATA] [GEOGRAPHIC_DATA] [GEOGRAPHIC_…" at bounding box center [369, 93] width 289 height 17
select select "497"
click at [225, 85] on select "[Selecione...] Hiper Queiroz - [GEOGRAPHIC_DATA] [GEOGRAPHIC_DATA] [GEOGRAPHIC_…" at bounding box center [369, 93] width 289 height 17
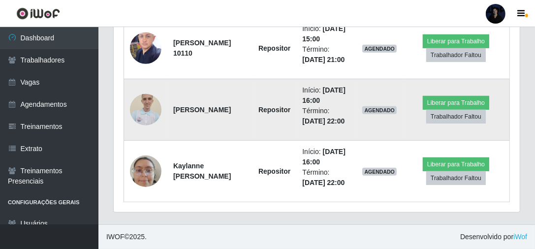
scroll to position [474, 0]
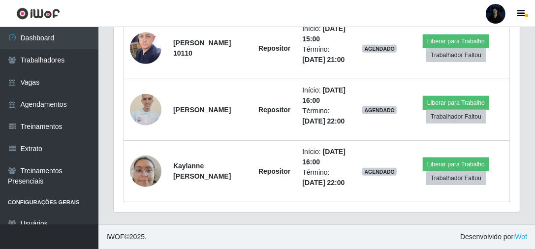
drag, startPoint x: 30, startPoint y: 107, endPoint x: 104, endPoint y: 51, distance: 93.2
click at [30, 107] on link "Agendamentos" at bounding box center [49, 105] width 98 height 22
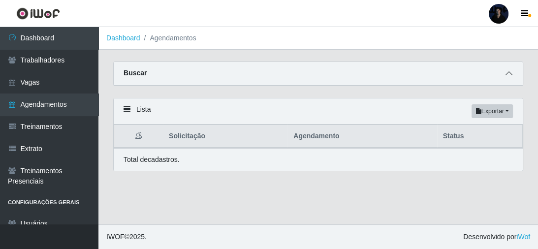
click at [507, 72] on icon at bounding box center [509, 73] width 7 height 7
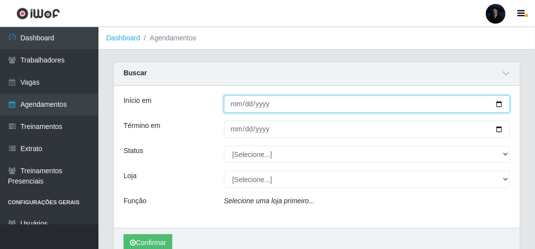
click at [499, 104] on input "Início em" at bounding box center [367, 104] width 286 height 17
type input "[DATE]"
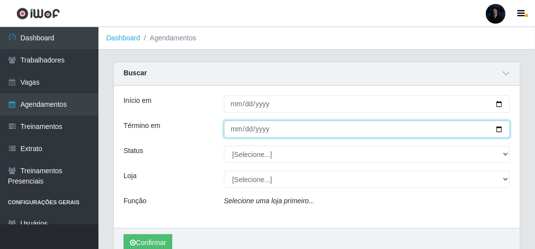
click at [499, 129] on input "Término em" at bounding box center [367, 129] width 286 height 17
click at [499, 128] on input "[DATE]" at bounding box center [367, 129] width 286 height 17
type input "[DATE]"
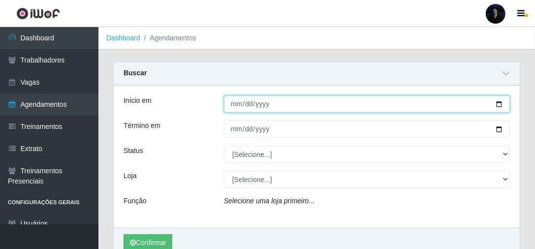
drag, startPoint x: 503, startPoint y: 101, endPoint x: 491, endPoint y: 104, distance: 12.3
click at [502, 101] on input "[DATE]" at bounding box center [367, 104] width 286 height 17
type input "[DATE]"
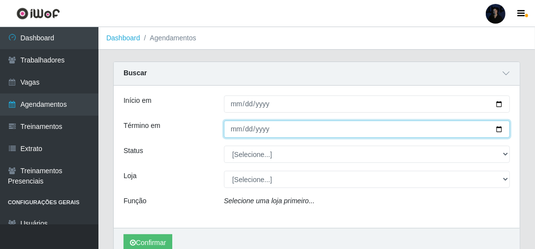
click at [500, 127] on input "[DATE]" at bounding box center [367, 129] width 286 height 17
type input "[DATE]"
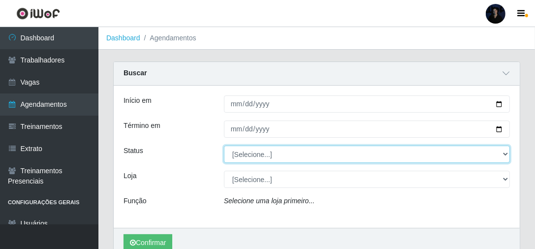
click at [245, 156] on select "[Selecione...] AGENDADO AGUARDANDO LIBERAR EM ANDAMENTO EM REVISÃO FINALIZADO C…" at bounding box center [367, 154] width 286 height 17
select select "AGENDADO"
click at [224, 146] on select "[Selecione...] AGENDADO AGUARDANDO LIBERAR EM ANDAMENTO EM REVISÃO FINALIZADO C…" at bounding box center [367, 154] width 286 height 17
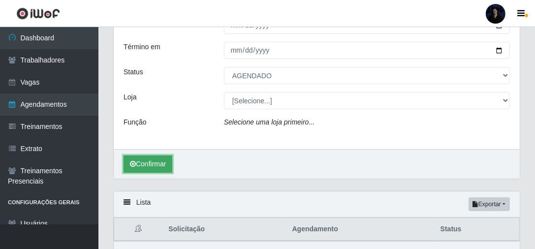
click at [152, 169] on button "Confirmar" at bounding box center [148, 164] width 49 height 17
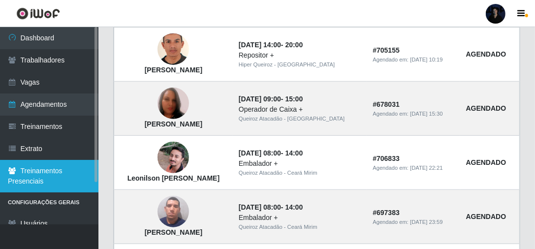
scroll to position [54, 0]
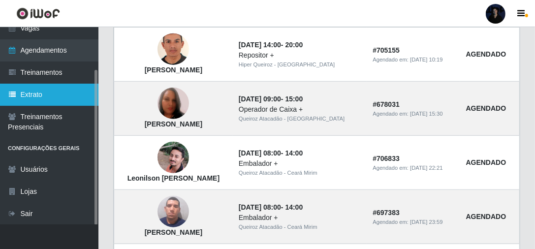
click at [49, 92] on link "Extrato" at bounding box center [49, 95] width 98 height 22
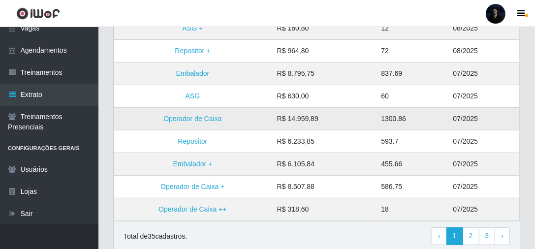
scroll to position [303, 0]
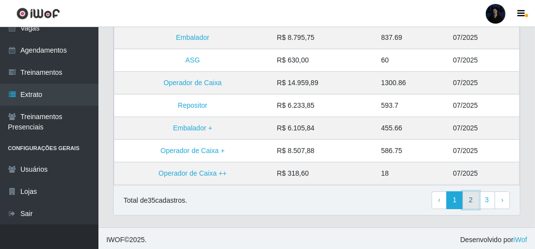
click at [476, 201] on link "2" at bounding box center [471, 201] width 17 height 18
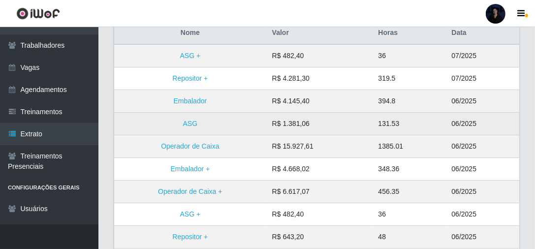
scroll to position [39, 0]
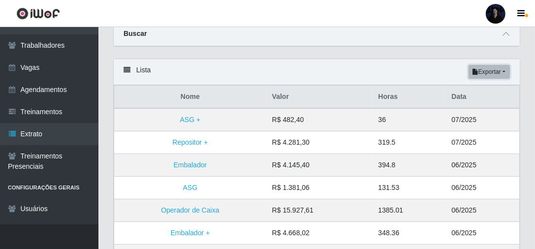
click at [492, 73] on button "Exportar" at bounding box center [489, 72] width 41 height 14
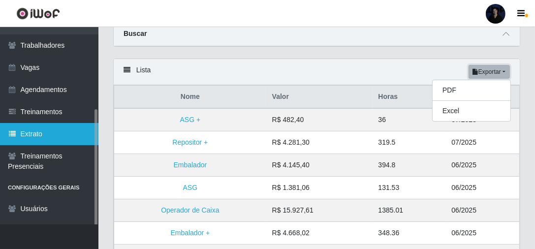
scroll to position [54, 0]
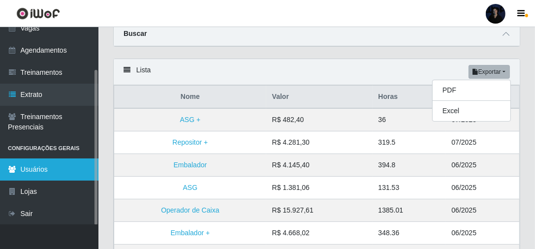
click at [46, 173] on link "Usuários" at bounding box center [49, 170] width 98 height 22
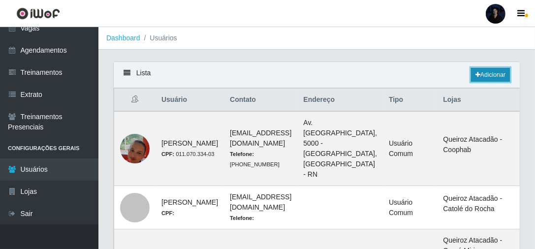
click at [496, 74] on link "Adicionar" at bounding box center [490, 75] width 39 height 14
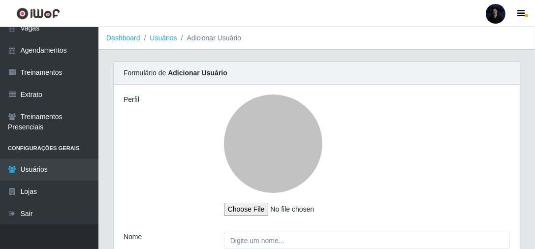
type input "anacarina390@queiroz.com"
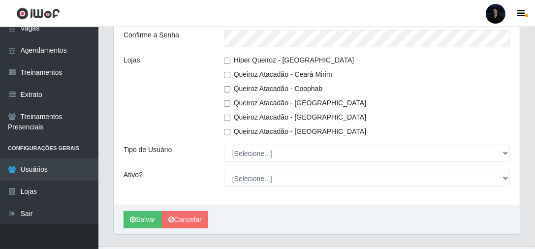
scroll to position [334, 0]
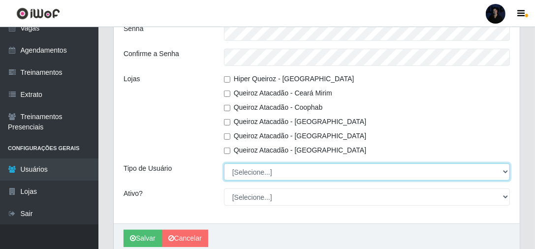
click at [248, 173] on select "[Selecione...] Administrador Usuário Comum" at bounding box center [367, 171] width 286 height 17
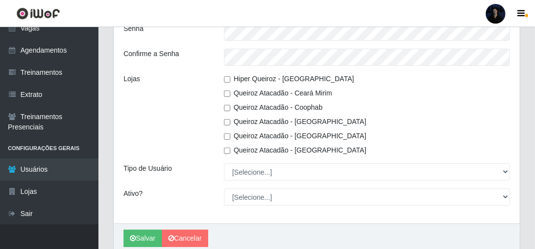
click at [192, 78] on div "Lojas" at bounding box center [166, 115] width 100 height 82
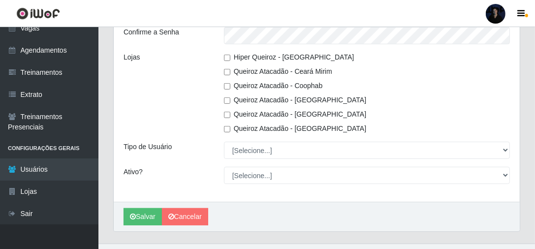
scroll to position [373, 0]
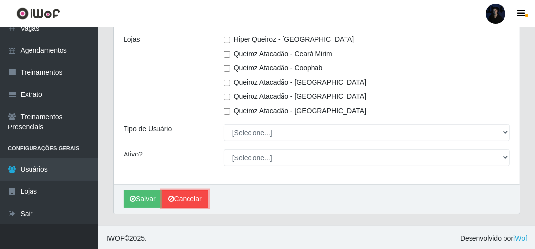
click at [185, 195] on link "Cancelar" at bounding box center [185, 199] width 46 height 17
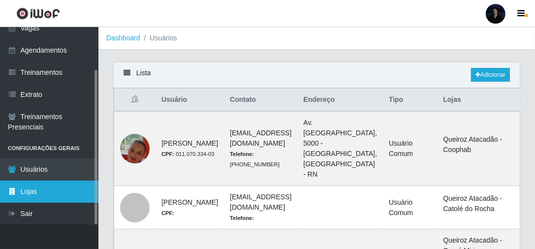
click at [49, 191] on link "Lojas" at bounding box center [49, 192] width 98 height 22
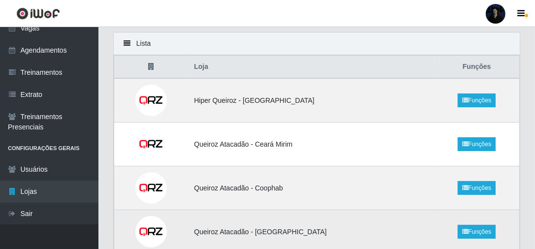
scroll to position [30, 0]
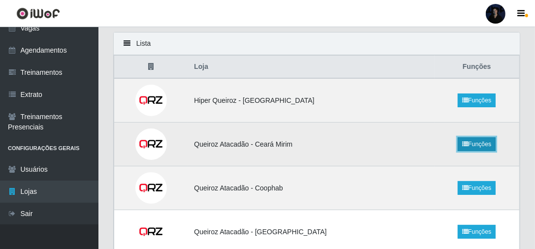
click at [472, 143] on link "Funções" at bounding box center [477, 144] width 38 height 14
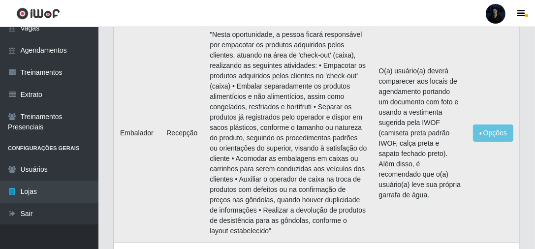
scroll to position [79, 0]
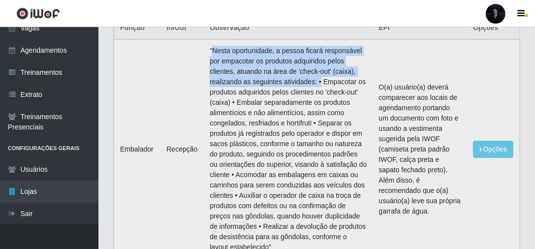
drag, startPoint x: 211, startPoint y: 48, endPoint x: 313, endPoint y: 82, distance: 107.3
click at [314, 82] on td ""Nesta oportunidade, a pessoa ficará responsável por empacotar os produtos adqu…" at bounding box center [288, 149] width 169 height 220
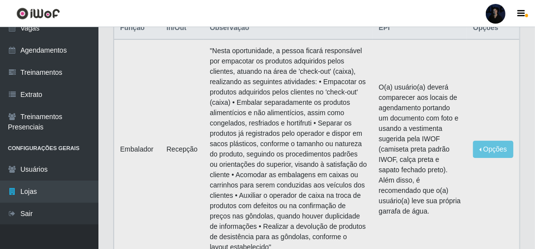
click at [332, 83] on td ""Nesta oportunidade, a pessoa ficará responsável por empacotar os produtos adqu…" at bounding box center [288, 149] width 169 height 220
click at [245, 106] on td ""Nesta oportunidade, a pessoa ficará responsável por empacotar os produtos adqu…" at bounding box center [288, 149] width 169 height 220
click at [321, 122] on td ""Nesta oportunidade, a pessoa ficará responsável por empacotar os produtos adqu…" at bounding box center [288, 149] width 169 height 220
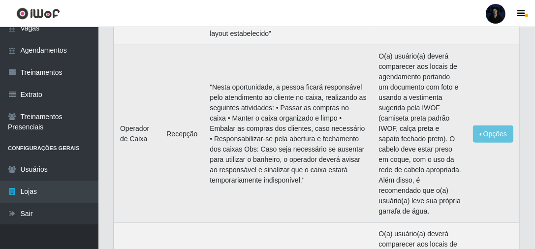
scroll to position [748, 0]
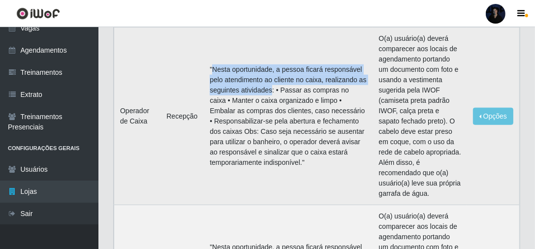
drag, startPoint x: 211, startPoint y: 69, endPoint x: 277, endPoint y: 89, distance: 69.0
click at [271, 89] on td ""Nesta oportunidade, a pessoa ficará responsável pelo atendimento ao cliente no…" at bounding box center [288, 117] width 169 height 178
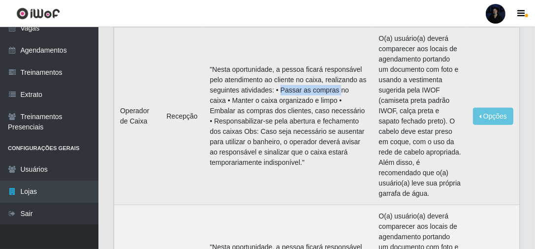
drag, startPoint x: 277, startPoint y: 90, endPoint x: 255, endPoint y: 108, distance: 28.7
click at [333, 90] on td ""Nesta oportunidade, a pessoa ficará responsável pelo atendimento ao cliente no…" at bounding box center [288, 117] width 169 height 178
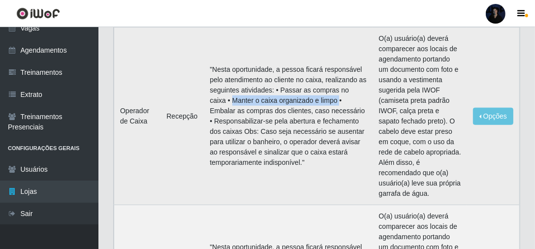
drag, startPoint x: 206, startPoint y: 101, endPoint x: 314, endPoint y: 101, distance: 107.3
click at [314, 101] on td ""Nesta oportunidade, a pessoa ficará responsável pelo atendimento ao cliente no…" at bounding box center [288, 117] width 169 height 178
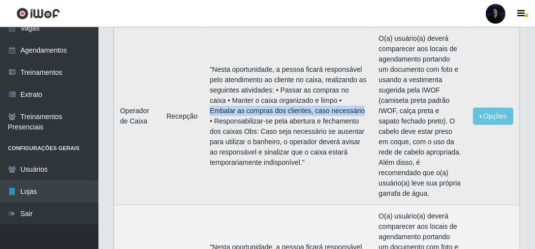
drag, startPoint x: 321, startPoint y: 101, endPoint x: 321, endPoint y: 108, distance: 7.4
click at [321, 108] on td ""Nesta oportunidade, a pessoa ficará responsável pelo atendimento ao cliente no…" at bounding box center [288, 117] width 169 height 178
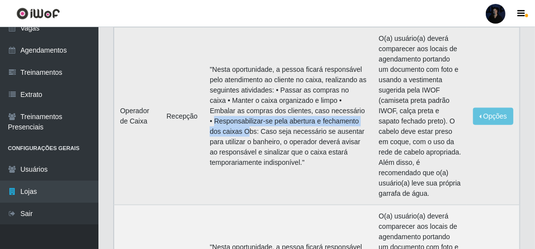
drag, startPoint x: 207, startPoint y: 119, endPoint x: 230, endPoint y: 131, distance: 26.4
click at [230, 131] on td ""Nesta oportunidade, a pessoa ficará responsável pelo atendimento ao cliente no…" at bounding box center [288, 117] width 169 height 178
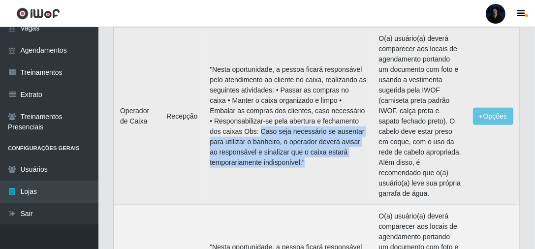
drag, startPoint x: 243, startPoint y: 130, endPoint x: 345, endPoint y: 164, distance: 107.1
click at [345, 164] on td ""Nesta oportunidade, a pessoa ficará responsável pelo atendimento ao cliente no…" at bounding box center [288, 117] width 169 height 178
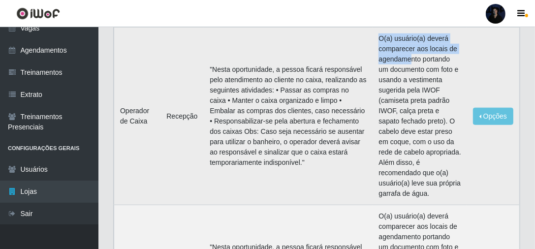
drag, startPoint x: 381, startPoint y: 36, endPoint x: 410, endPoint y: 62, distance: 39.4
click at [410, 62] on td "O(a) usuário(a) deverá comparecer aos locais de agendamento portando um documen…" at bounding box center [420, 117] width 95 height 178
click at [384, 37] on td "O(a) usuário(a) deverá comparecer aos locais de agendamento portando um documen…" at bounding box center [420, 117] width 95 height 178
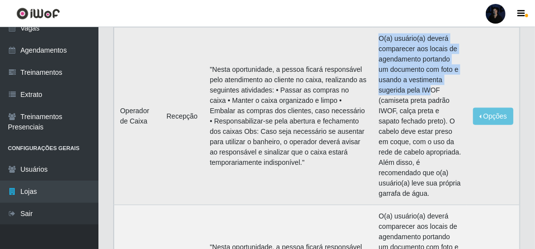
drag, startPoint x: 379, startPoint y: 35, endPoint x: 401, endPoint y: 100, distance: 68.0
click at [427, 87] on td "O(a) usuário(a) deverá comparecer aos locais de agendamento portando um documen…" at bounding box center [420, 117] width 95 height 178
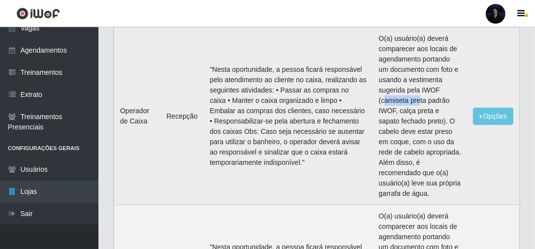
drag, startPoint x: 385, startPoint y: 100, endPoint x: 417, endPoint y: 104, distance: 32.7
click at [419, 102] on td "O(a) usuário(a) deverá comparecer aos locais de agendamento portando um documen…" at bounding box center [420, 117] width 95 height 178
drag, startPoint x: 403, startPoint y: 114, endPoint x: 423, endPoint y: 111, distance: 20.8
click at [423, 111] on td "O(a) usuário(a) deverá comparecer aos locais de agendamento portando um documen…" at bounding box center [420, 117] width 95 height 178
click at [422, 124] on td "O(a) usuário(a) deverá comparecer aos locais de agendamento portando um documen…" at bounding box center [420, 117] width 95 height 178
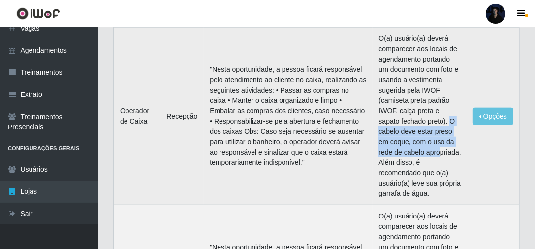
drag, startPoint x: 427, startPoint y: 121, endPoint x: 423, endPoint y: 153, distance: 32.7
click at [423, 153] on td "O(a) usuário(a) deverá comparecer aos locais de agendamento portando um documen…" at bounding box center [420, 117] width 95 height 178
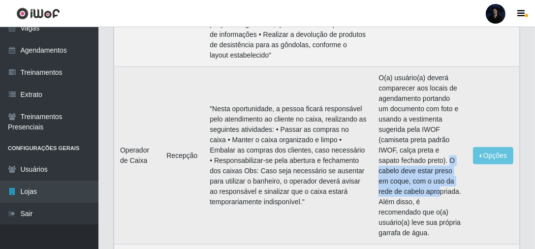
click at [415, 182] on td "O(a) usuário(a) deverá comparecer aos locais de agendamento portando um documen…" at bounding box center [420, 156] width 95 height 178
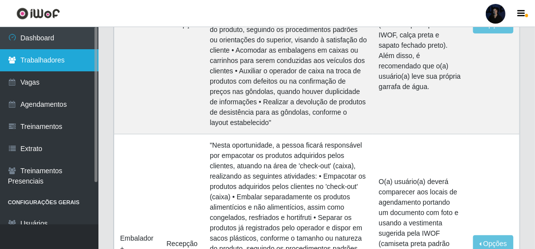
scroll to position [140, 0]
